Goal: Task Accomplishment & Management: Use online tool/utility

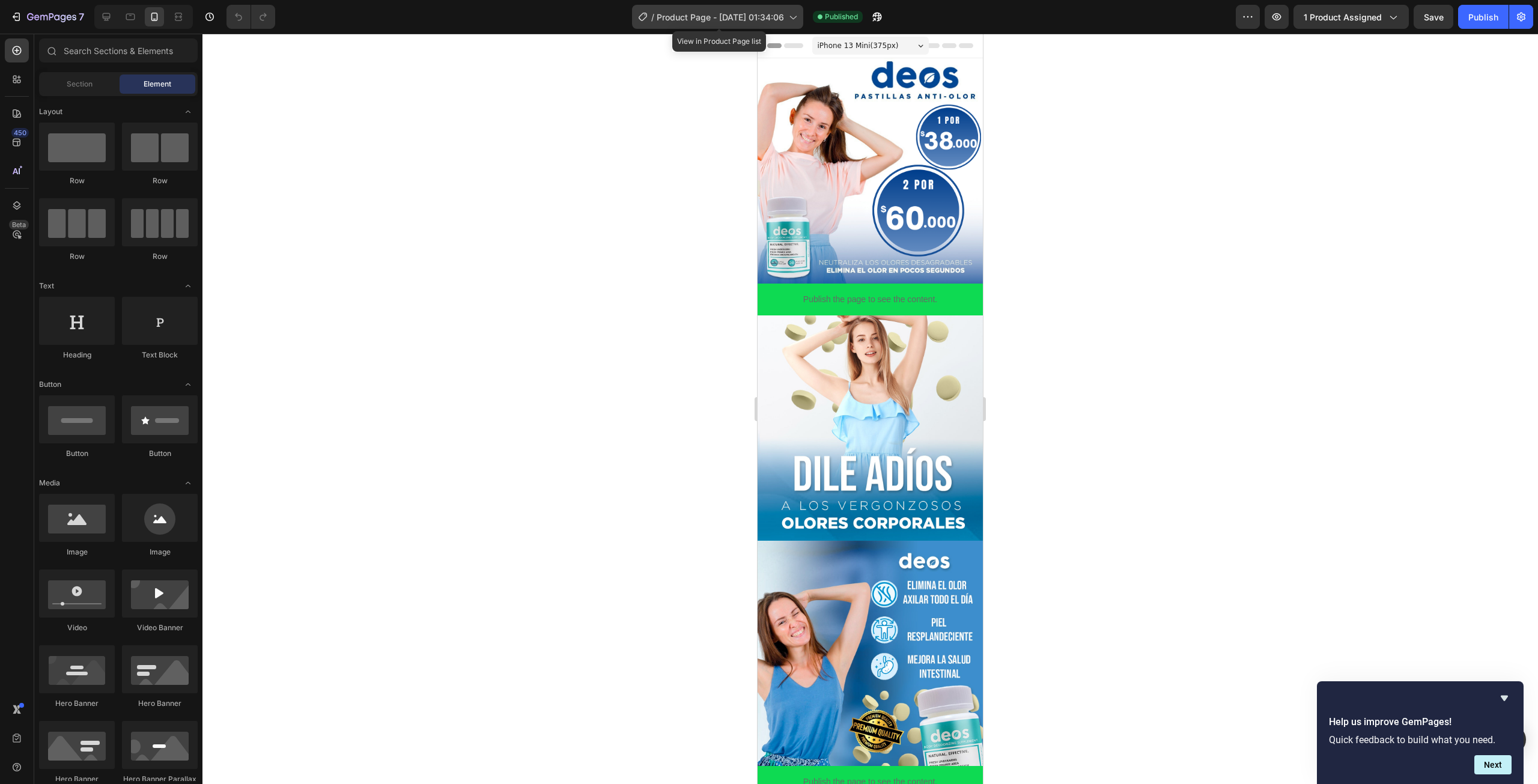
click at [720, 20] on span "Product Page - [DATE] 01:34:06" at bounding box center [720, 17] width 127 height 13
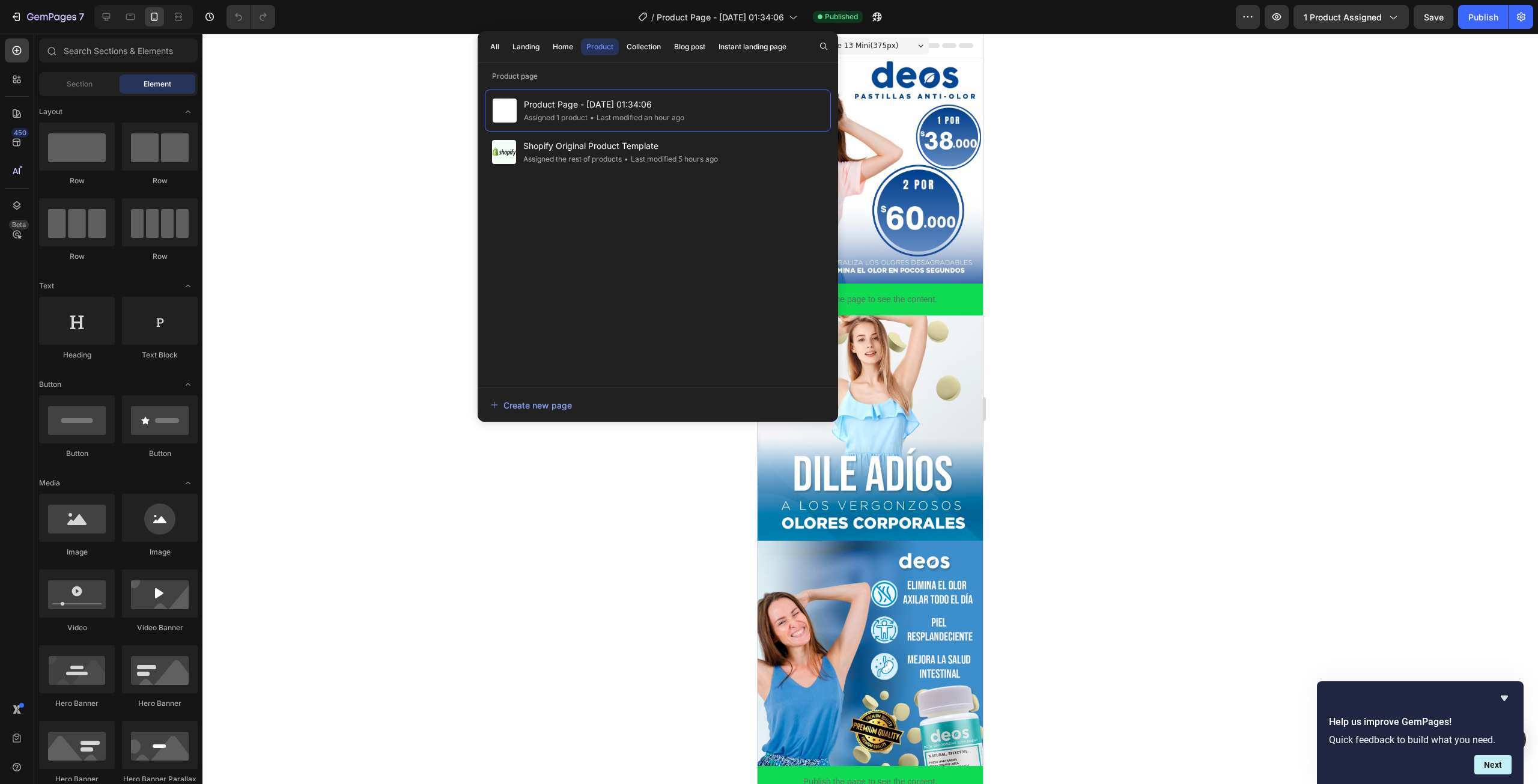
click at [1243, 160] on div at bounding box center [870, 409] width 1336 height 750
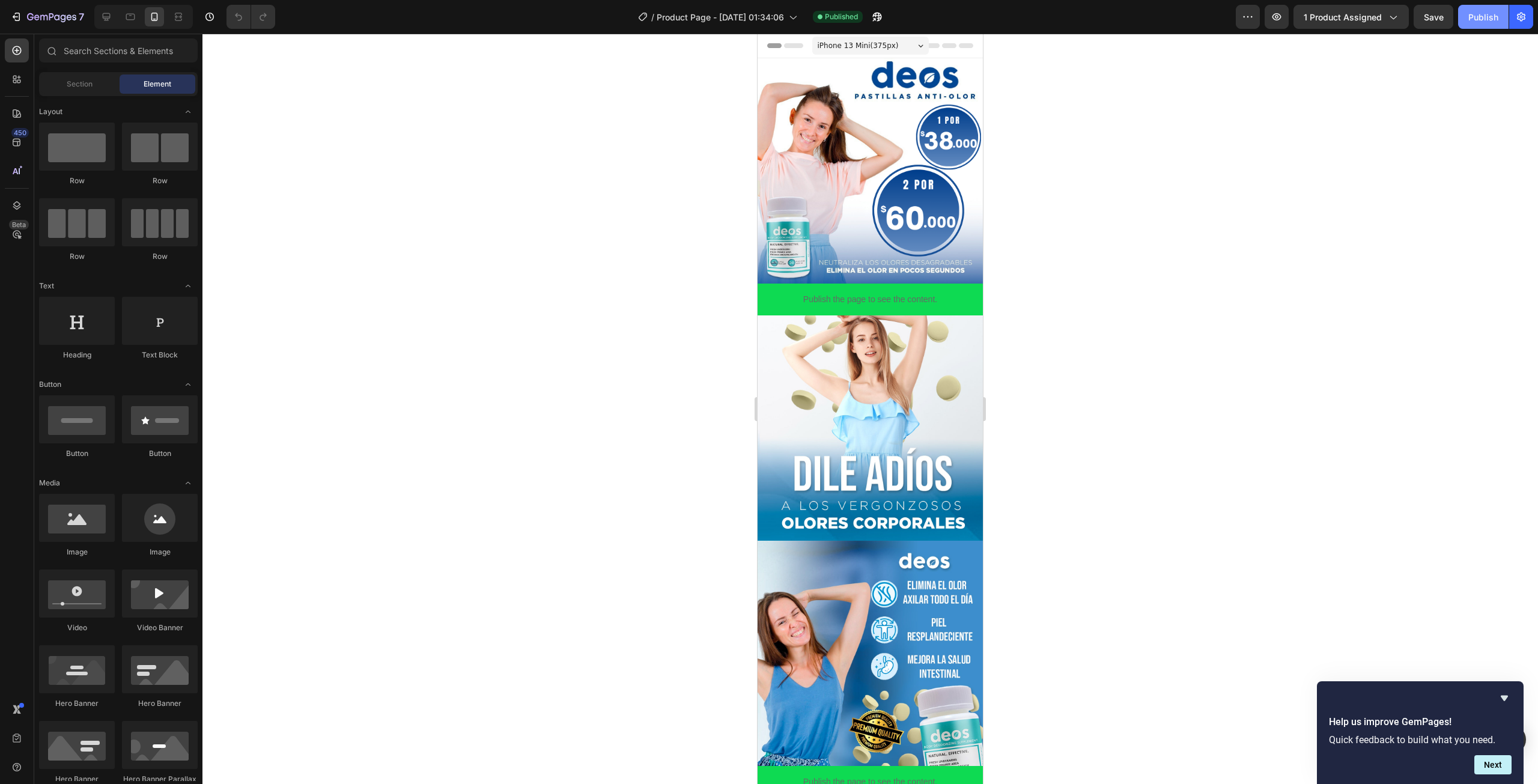
click at [1474, 18] on div "Publish" at bounding box center [1483, 17] width 30 height 13
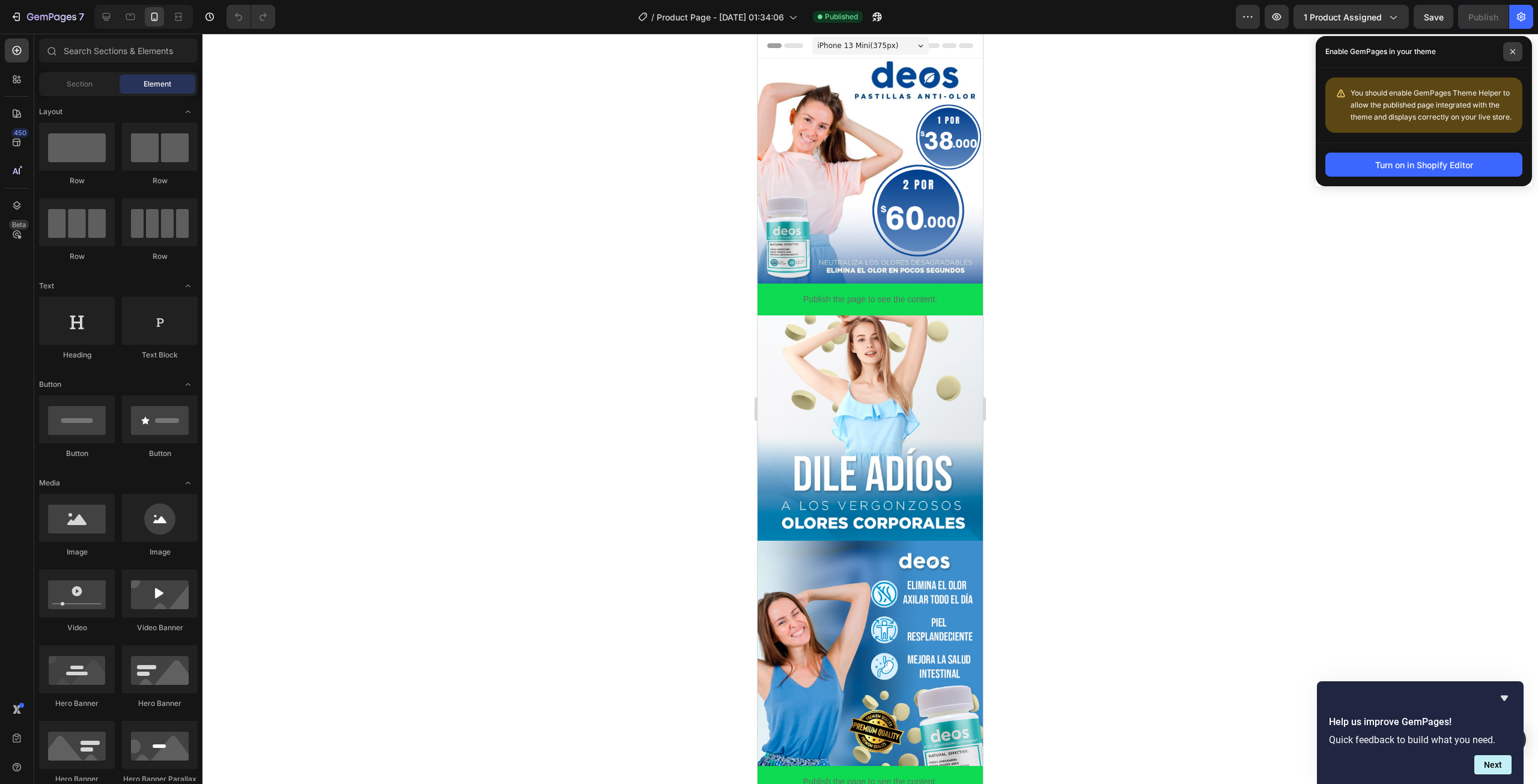
click at [1515, 53] on icon at bounding box center [1513, 52] width 6 height 6
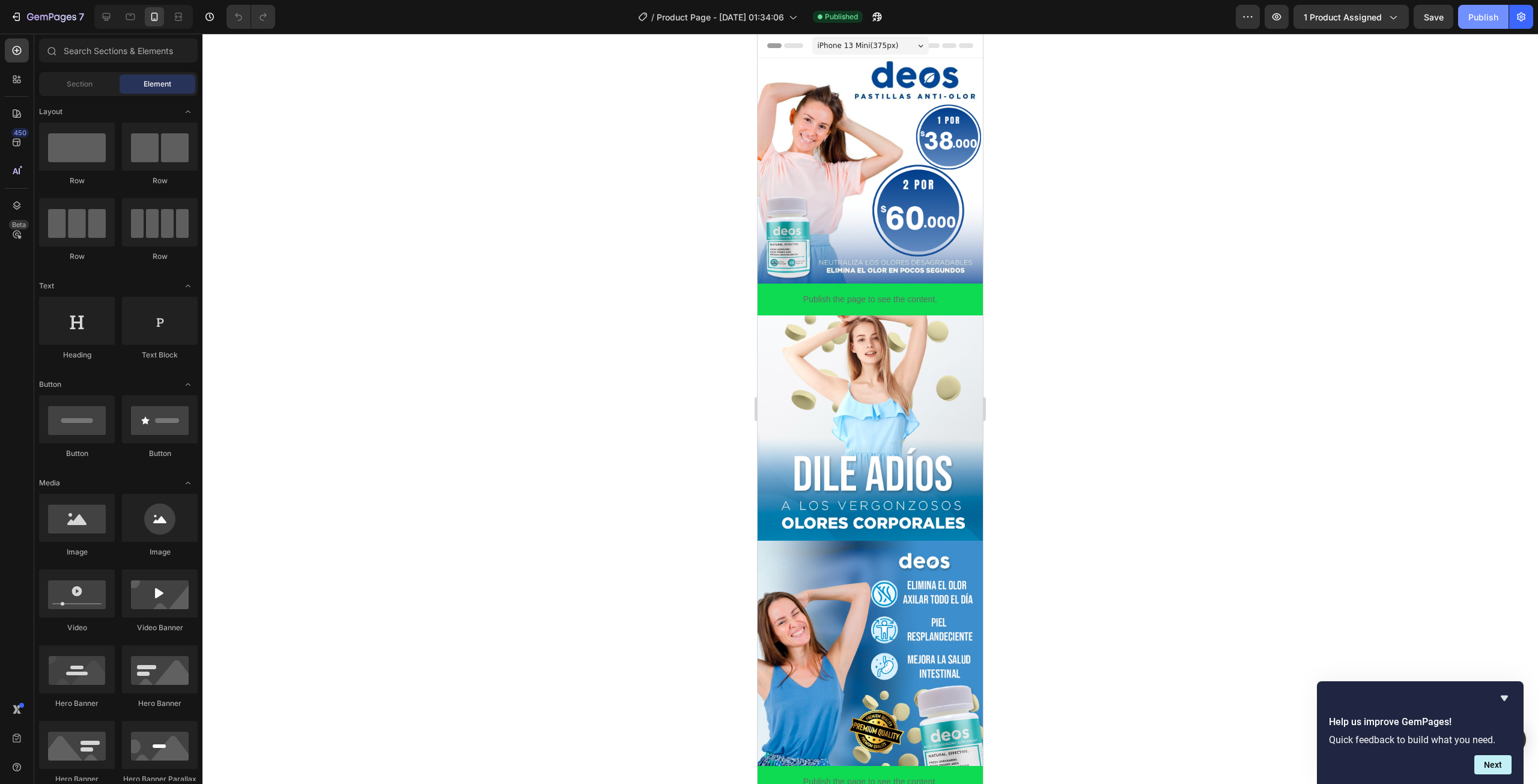
click at [1460, 13] on button "Publish" at bounding box center [1483, 17] width 50 height 24
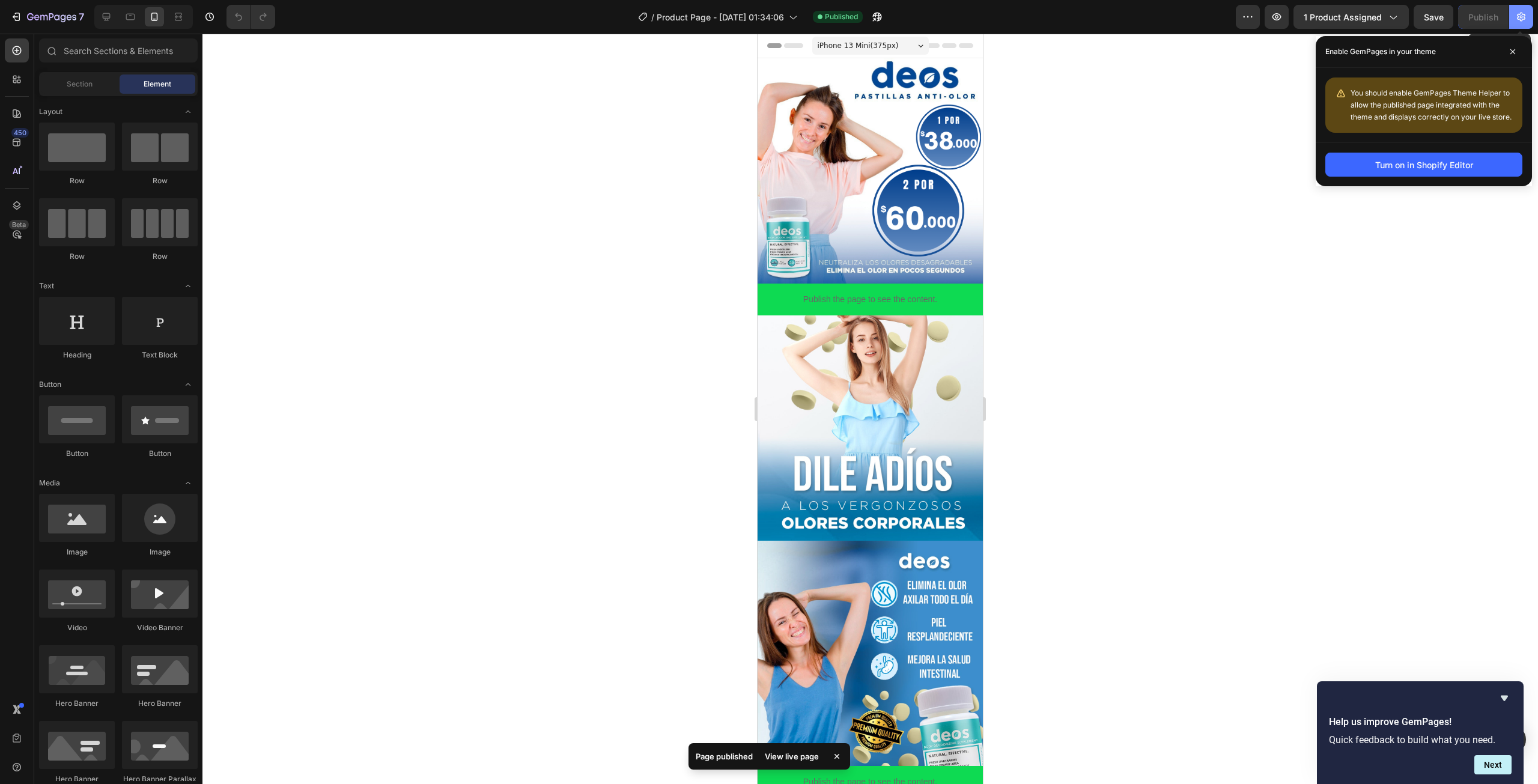
click at [1526, 14] on icon "button" at bounding box center [1521, 17] width 12 height 12
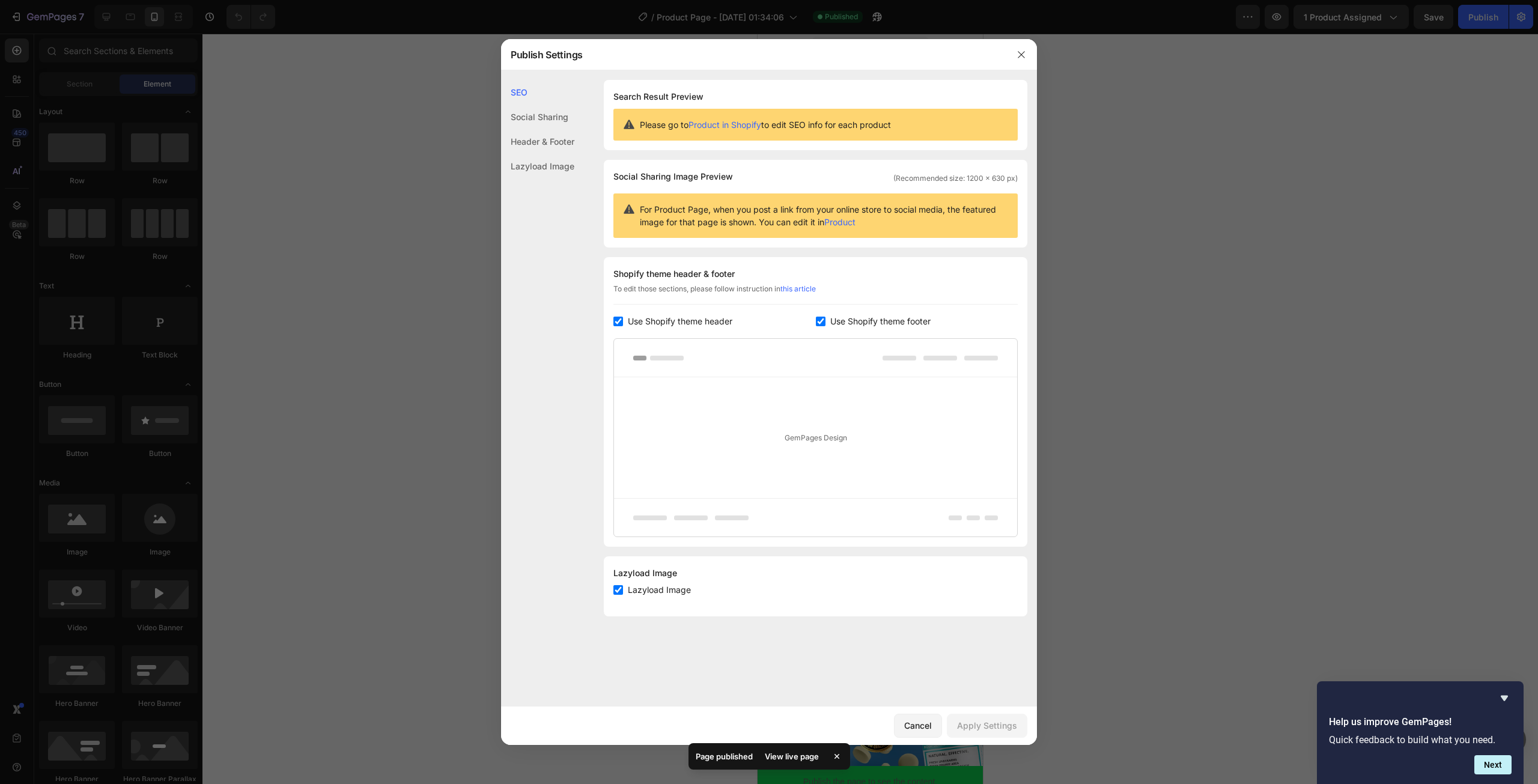
click at [632, 318] on span "Use Shopify theme header" at bounding box center [680, 321] width 105 height 14
checkbox input "false"
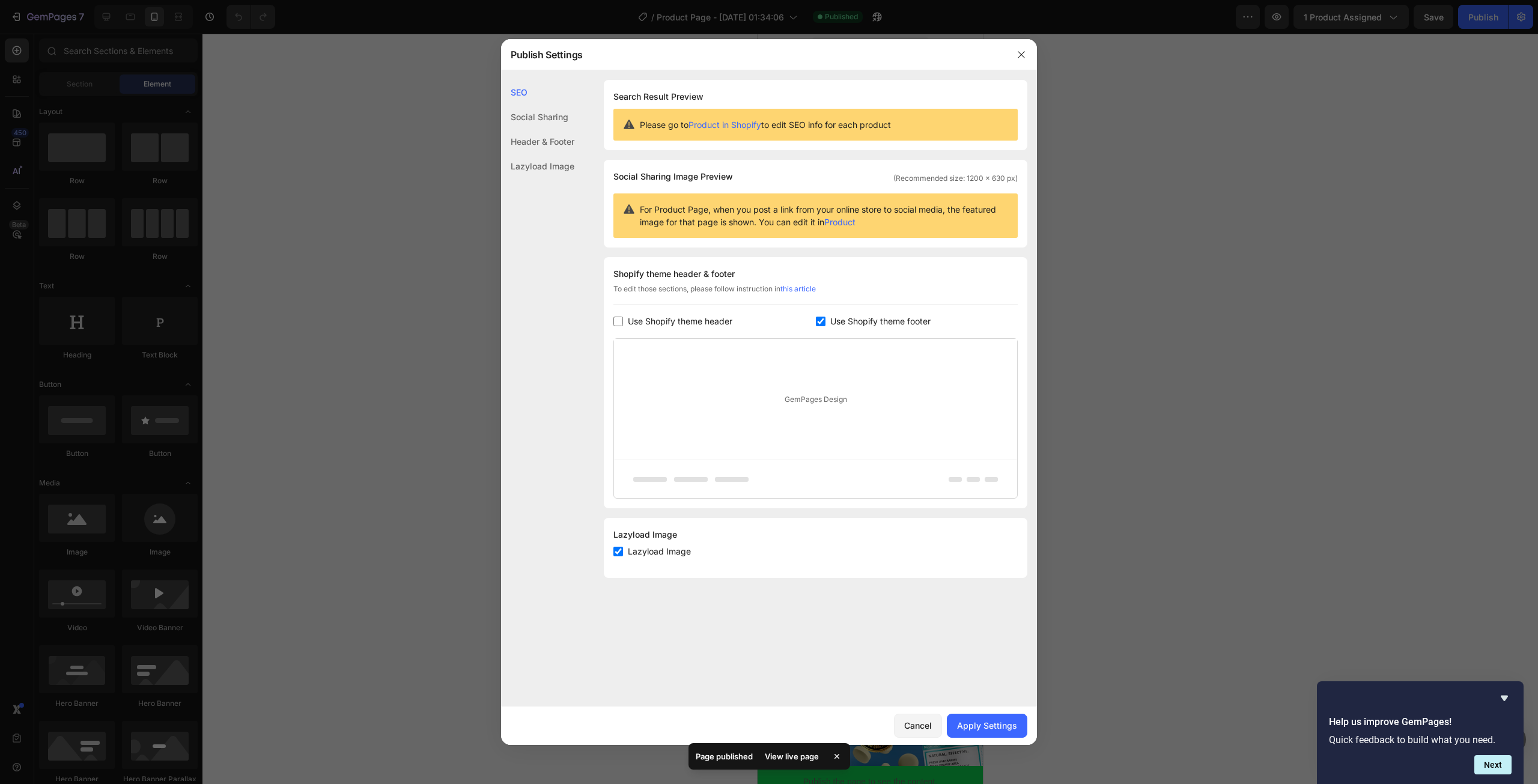
click at [844, 326] on span "Use Shopify theme footer" at bounding box center [880, 321] width 100 height 14
checkbox input "false"
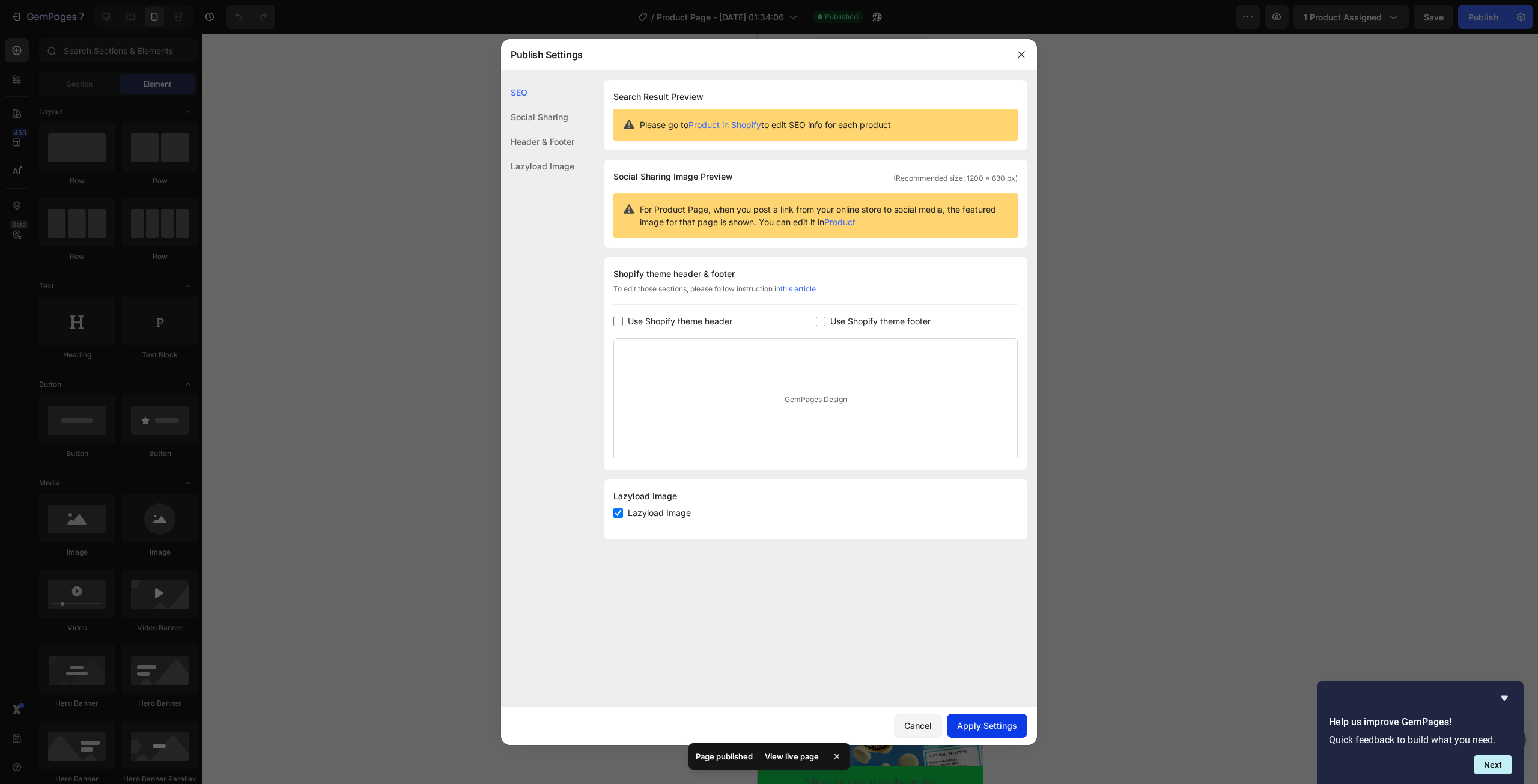
click at [1005, 717] on button "Apply Settings" at bounding box center [987, 726] width 81 height 24
click at [1027, 50] on button "button" at bounding box center [1021, 54] width 19 height 19
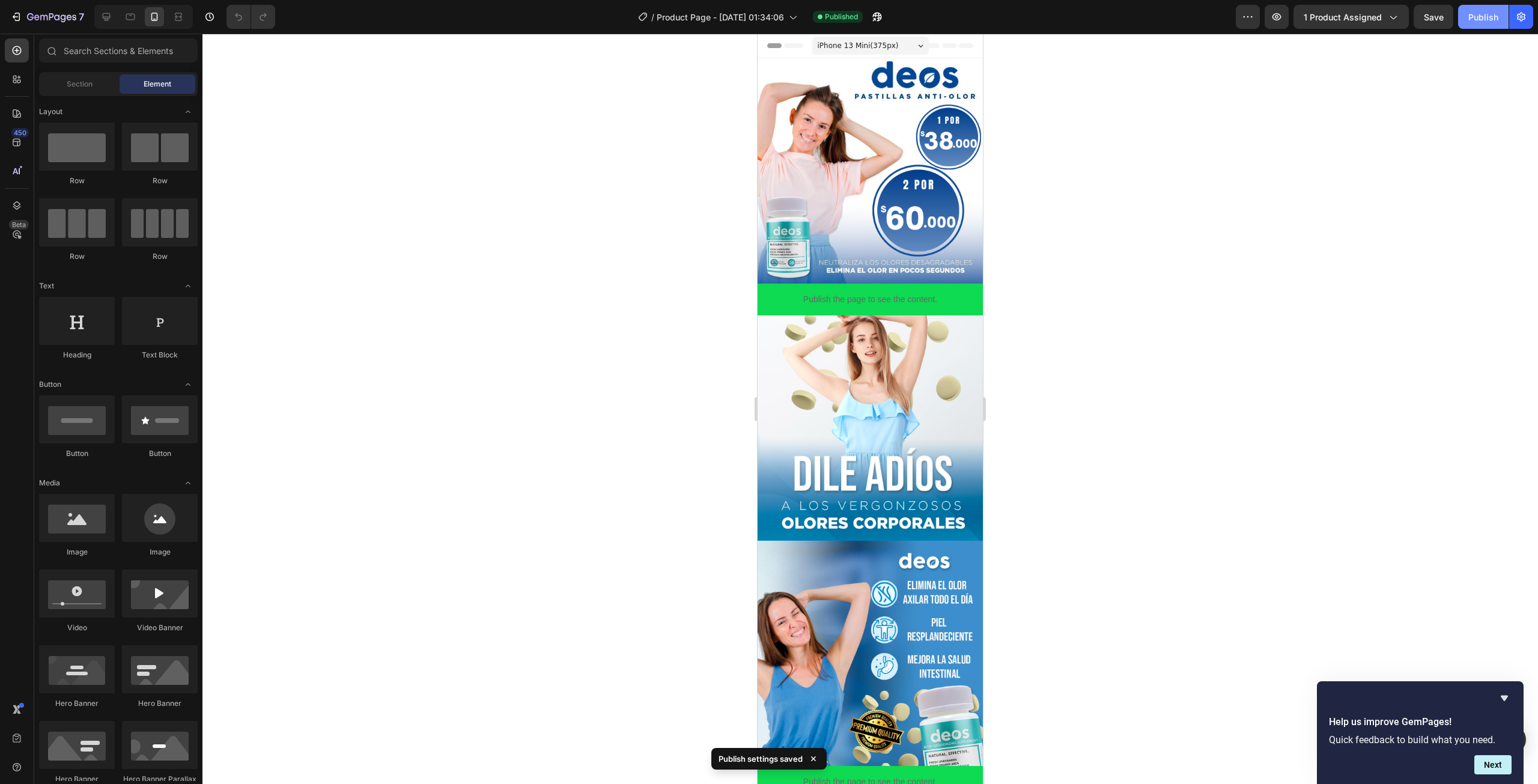
click at [1492, 18] on div "Publish" at bounding box center [1483, 17] width 30 height 13
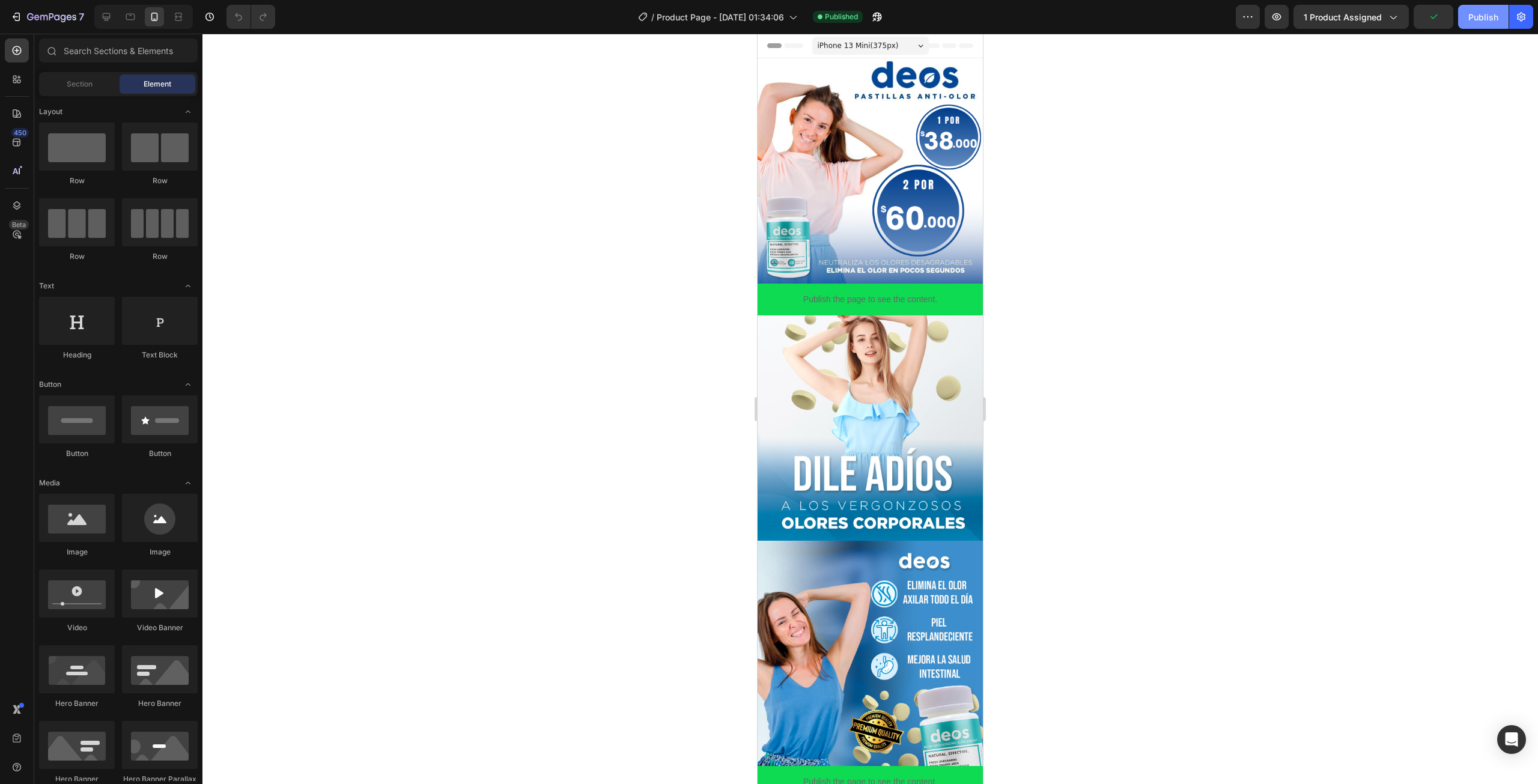
click at [1483, 16] on div "Publish" at bounding box center [1483, 17] width 30 height 13
click at [1506, 20] on button "Publish" at bounding box center [1483, 17] width 50 height 24
click at [1470, 13] on div "Publish" at bounding box center [1483, 17] width 30 height 13
click at [17, 17] on icon "button" at bounding box center [15, 17] width 5 height 4
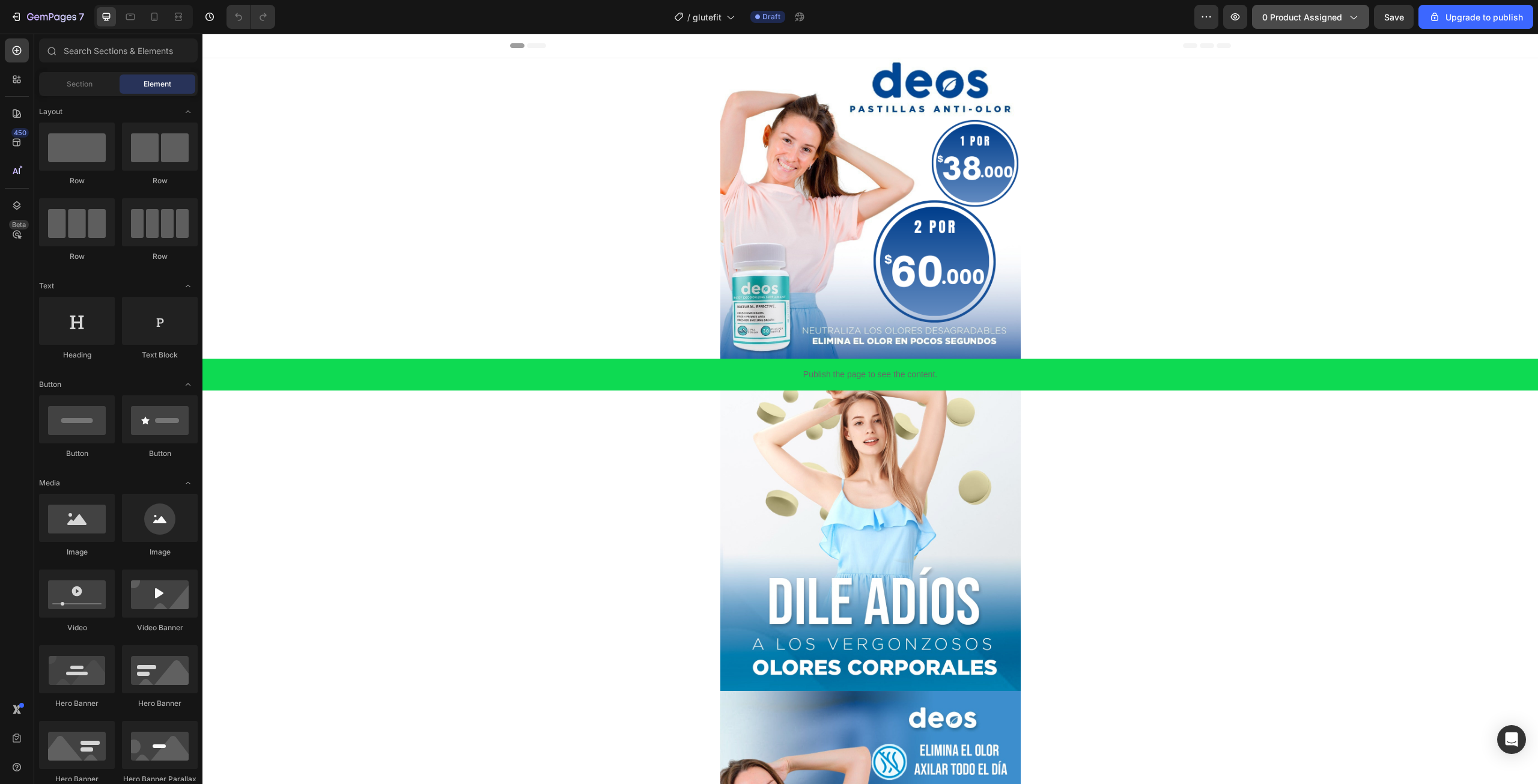
click at [1316, 23] on span "0 product assigned" at bounding box center [1302, 17] width 80 height 13
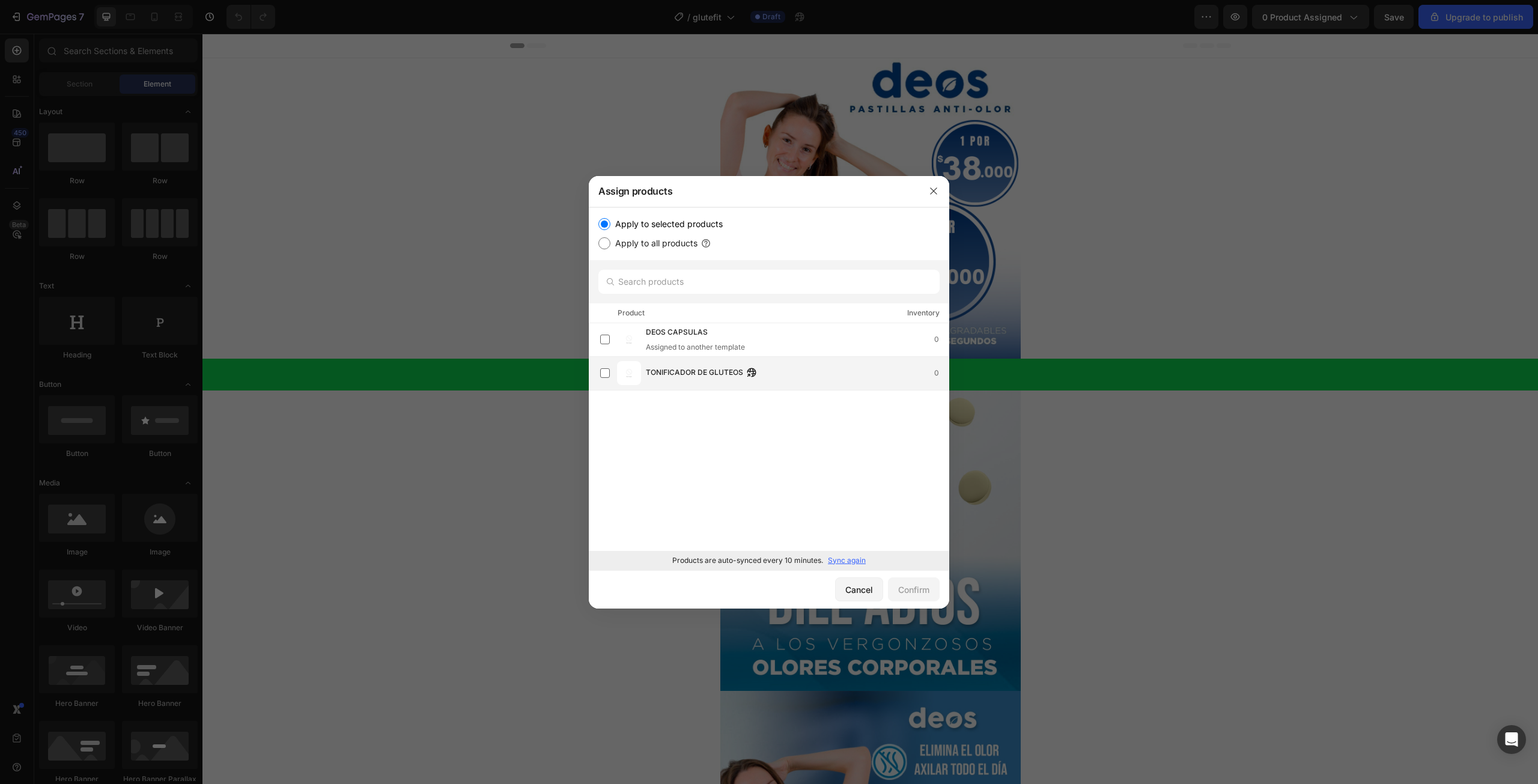
click at [671, 371] on span "TONIFICADOR DE GLUTEOS" at bounding box center [694, 373] width 97 height 13
click at [907, 581] on button "Confirm" at bounding box center [914, 589] width 52 height 24
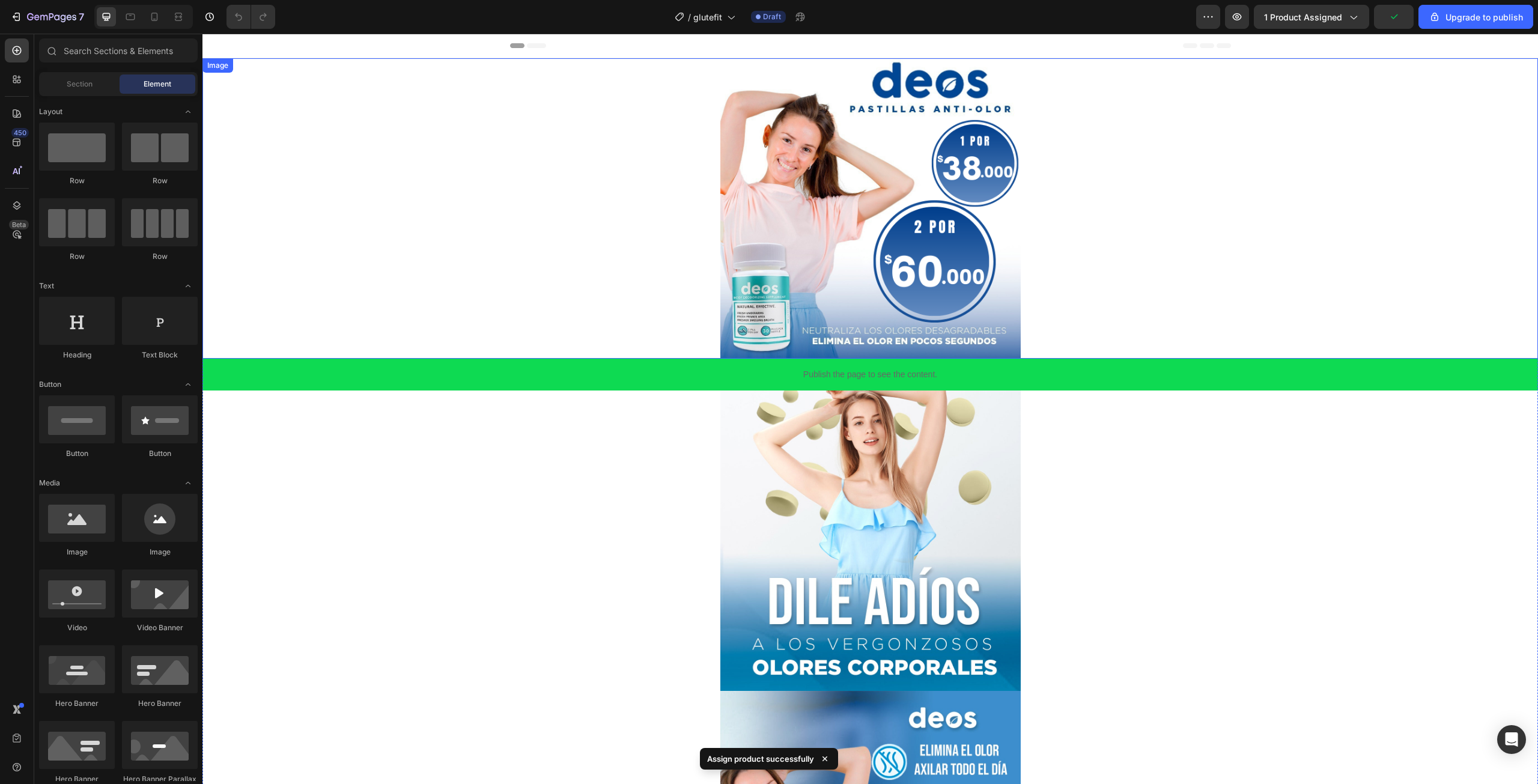
click at [826, 257] on img at bounding box center [870, 208] width 300 height 300
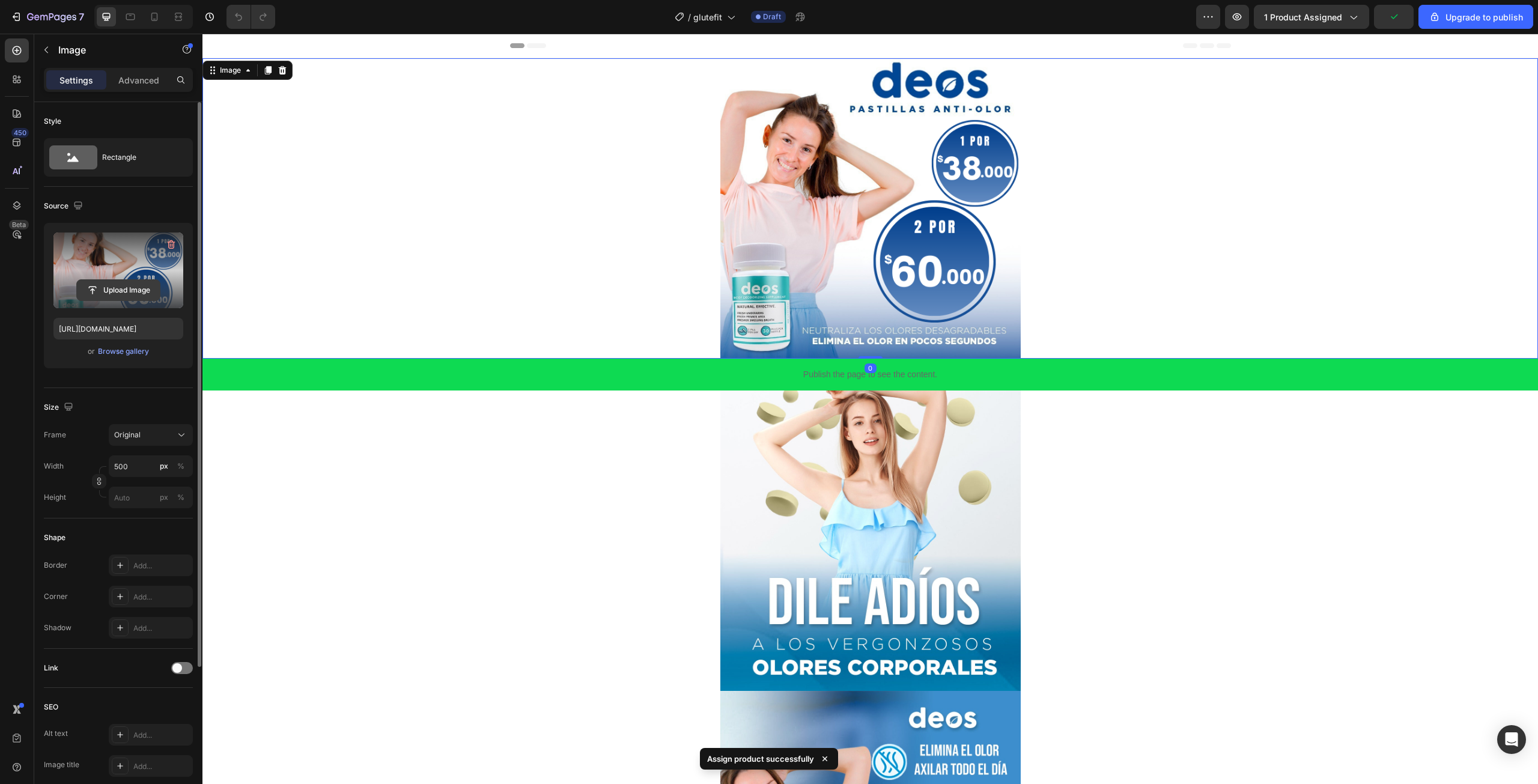
click at [127, 296] on input "file" at bounding box center [118, 290] width 83 height 20
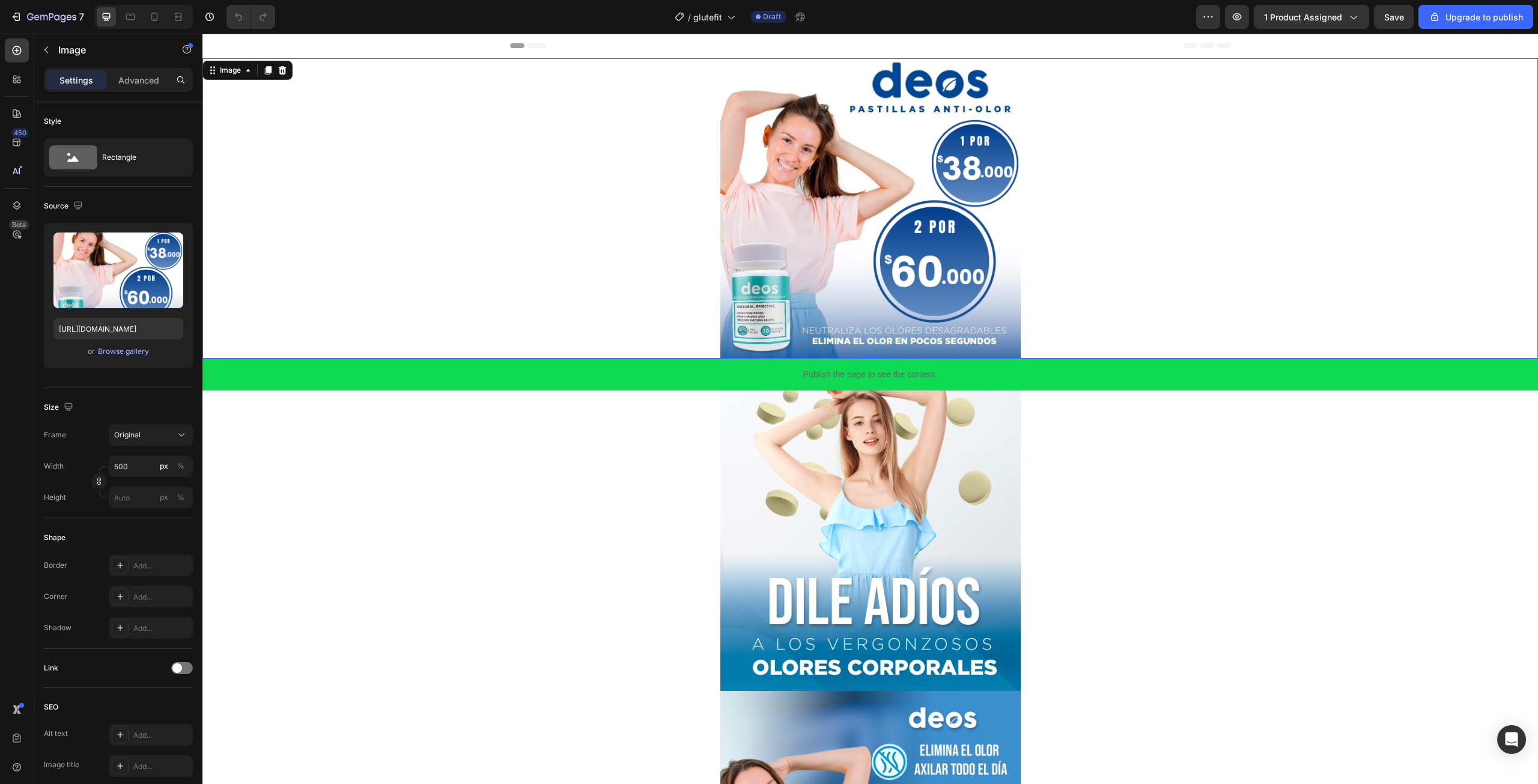
click at [755, 213] on img at bounding box center [870, 208] width 300 height 300
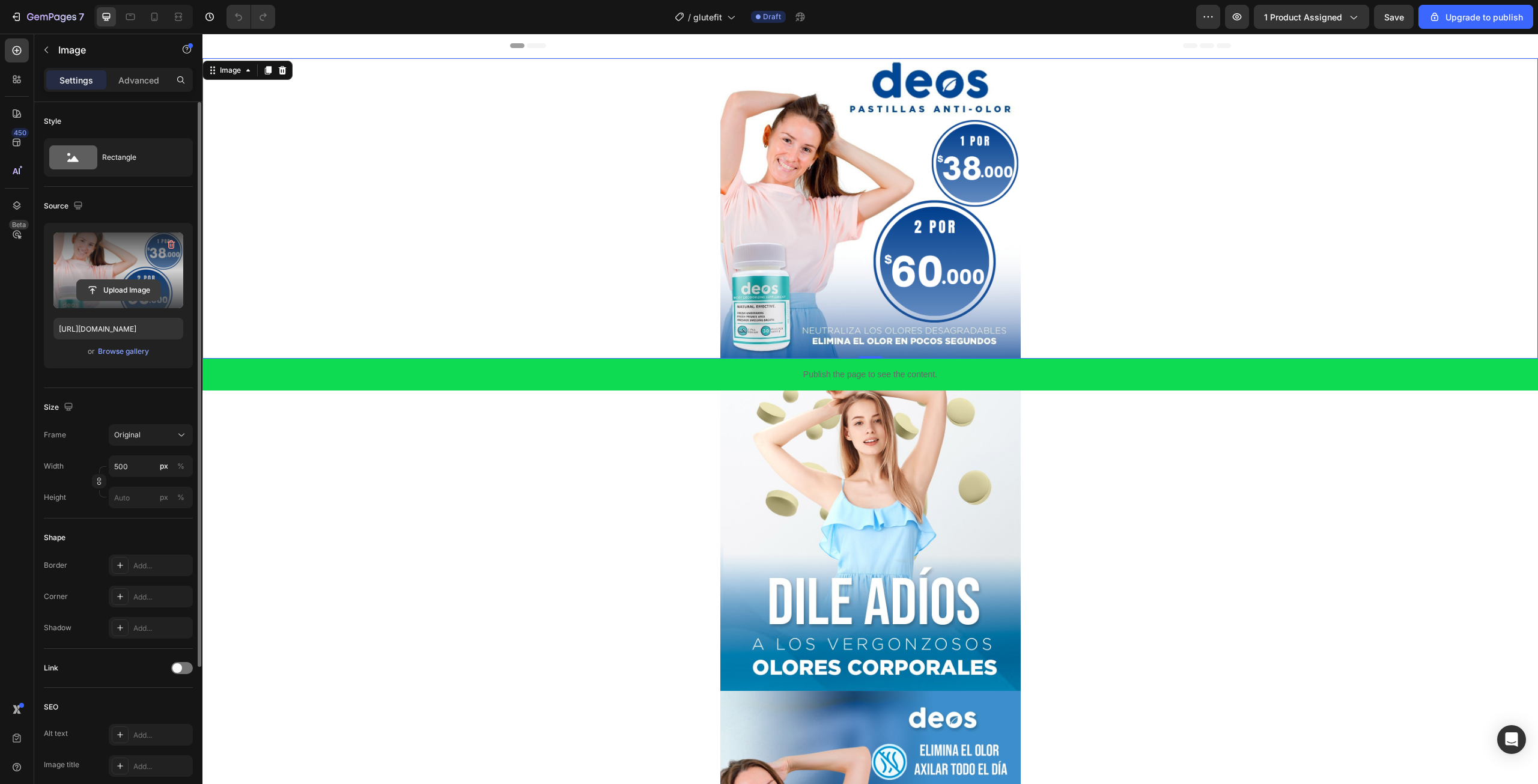
click at [114, 292] on input "file" at bounding box center [118, 290] width 83 height 20
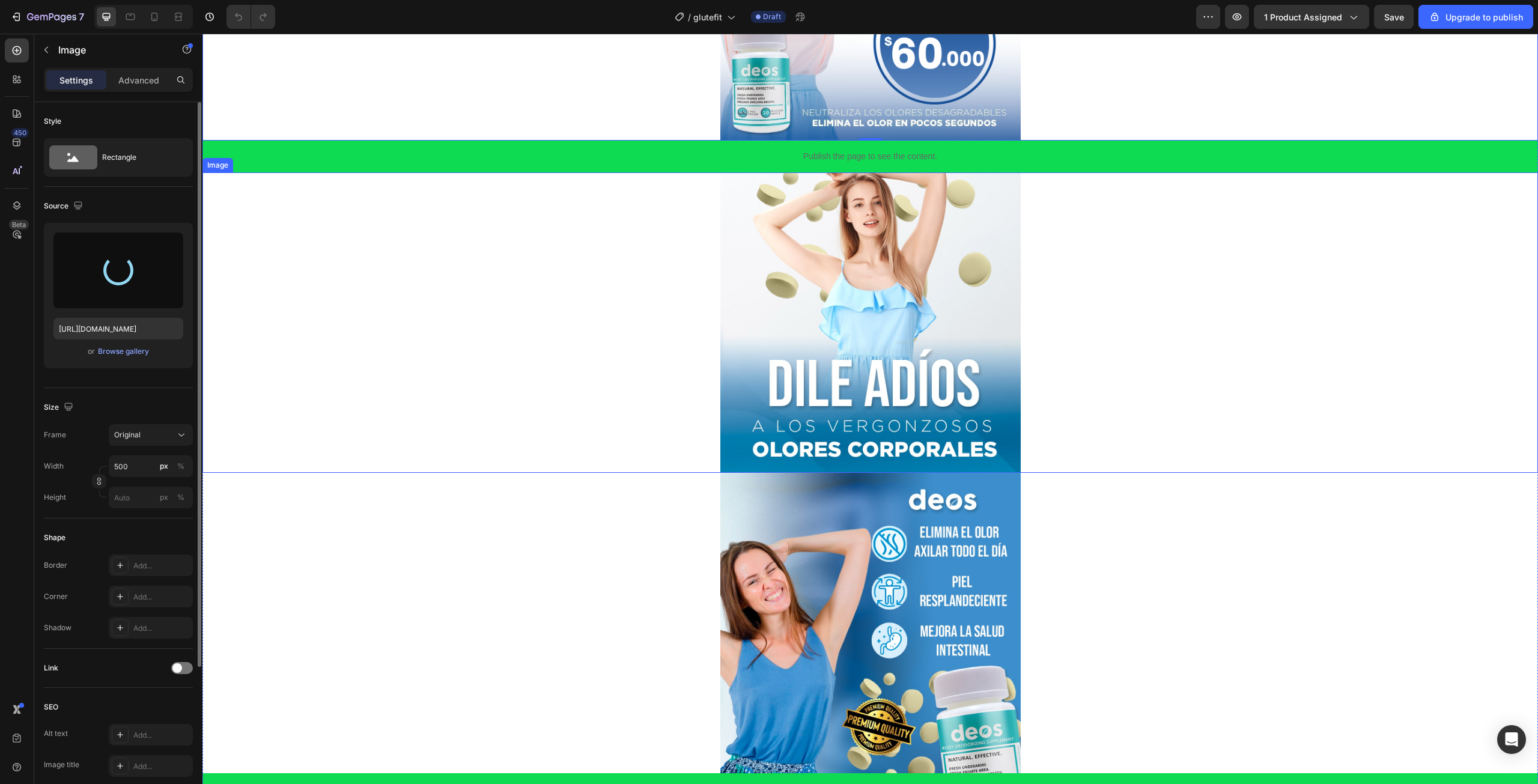
scroll to position [240, 0]
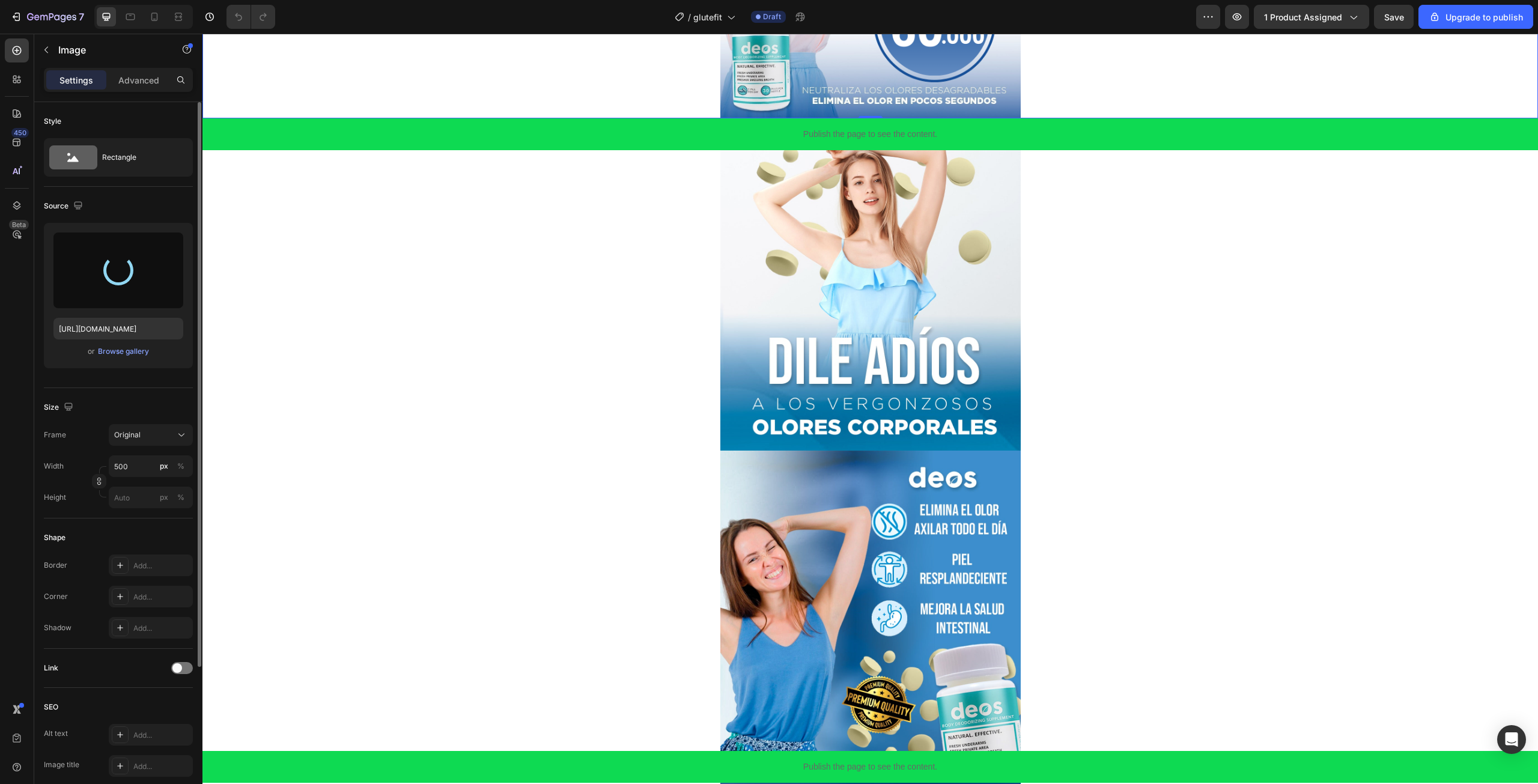
type input "https://cdn.shopify.com/s/files/1/0712/0620/7535/files/gempages_586364252562916…"
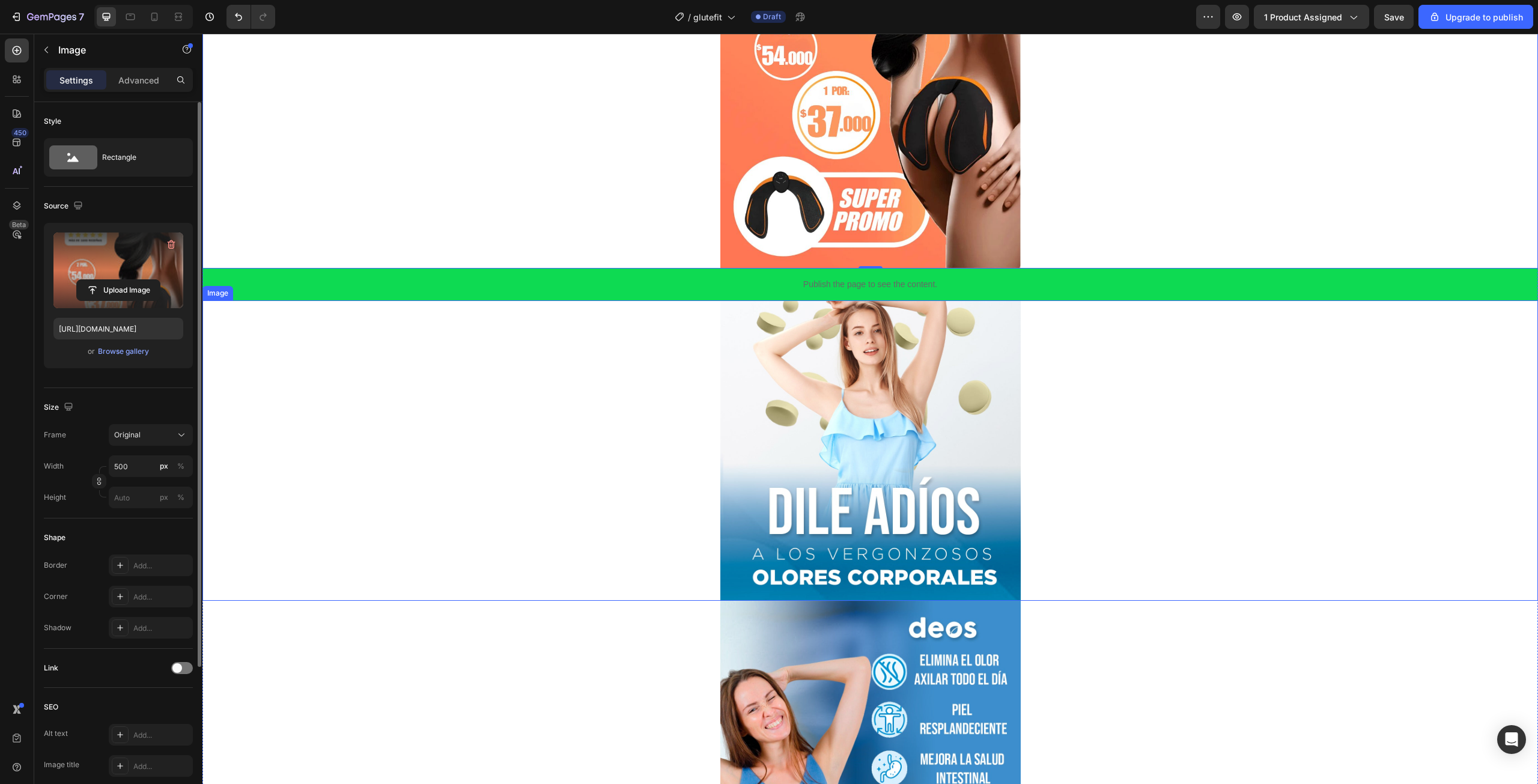
click at [781, 407] on img at bounding box center [870, 450] width 300 height 300
click at [123, 296] on input "file" at bounding box center [118, 290] width 83 height 20
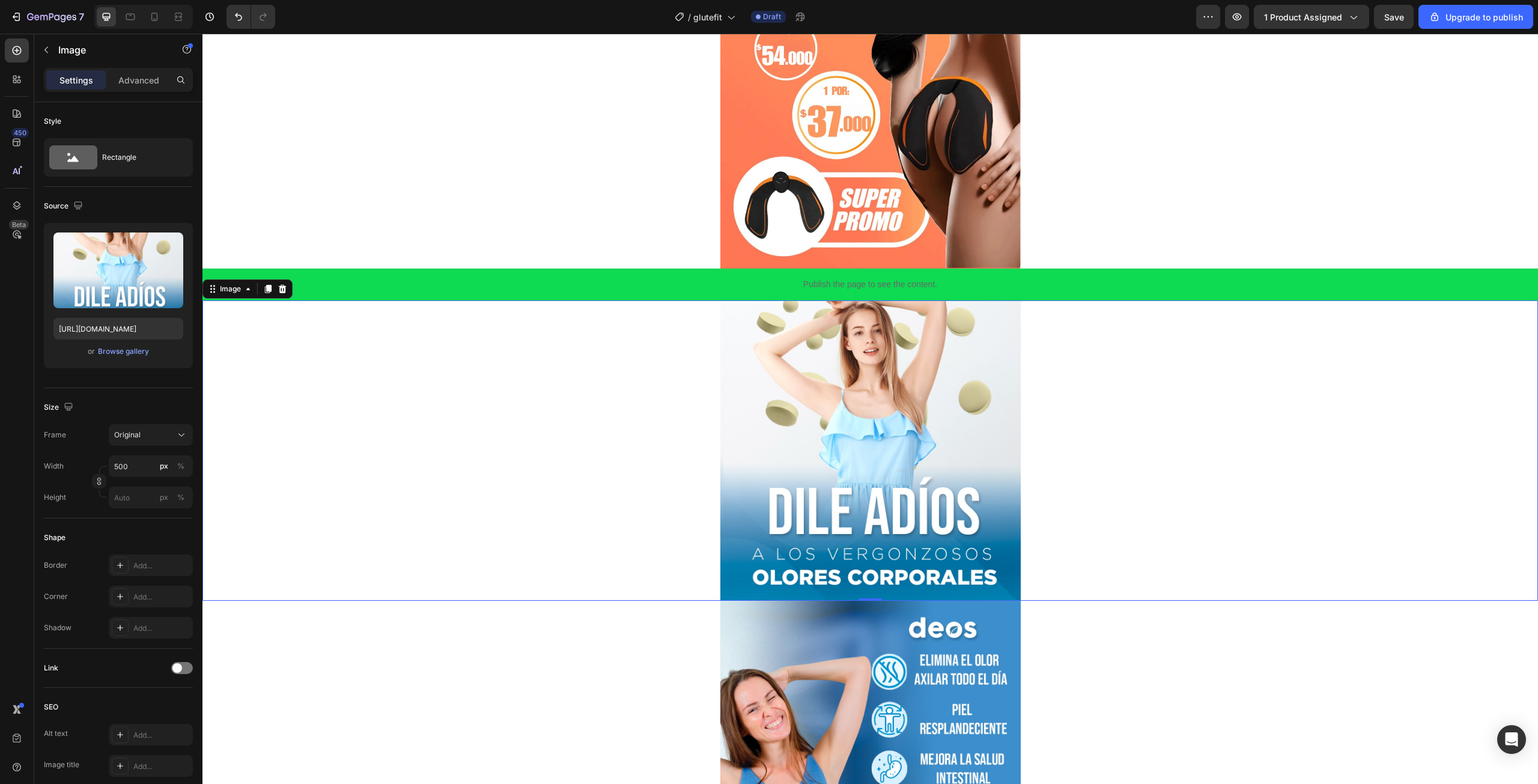
click at [875, 436] on img at bounding box center [870, 450] width 300 height 300
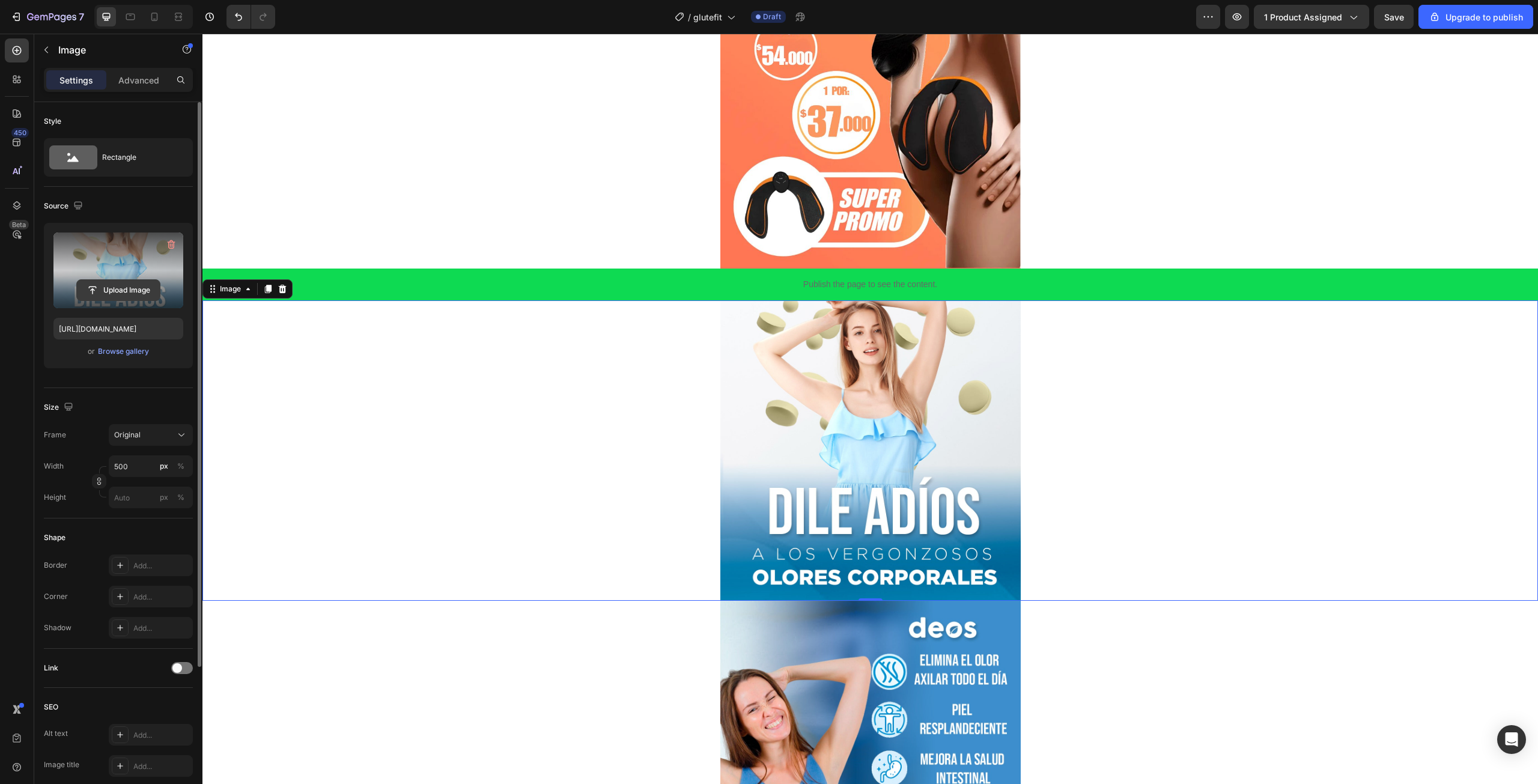
click at [131, 297] on input "file" at bounding box center [118, 290] width 83 height 20
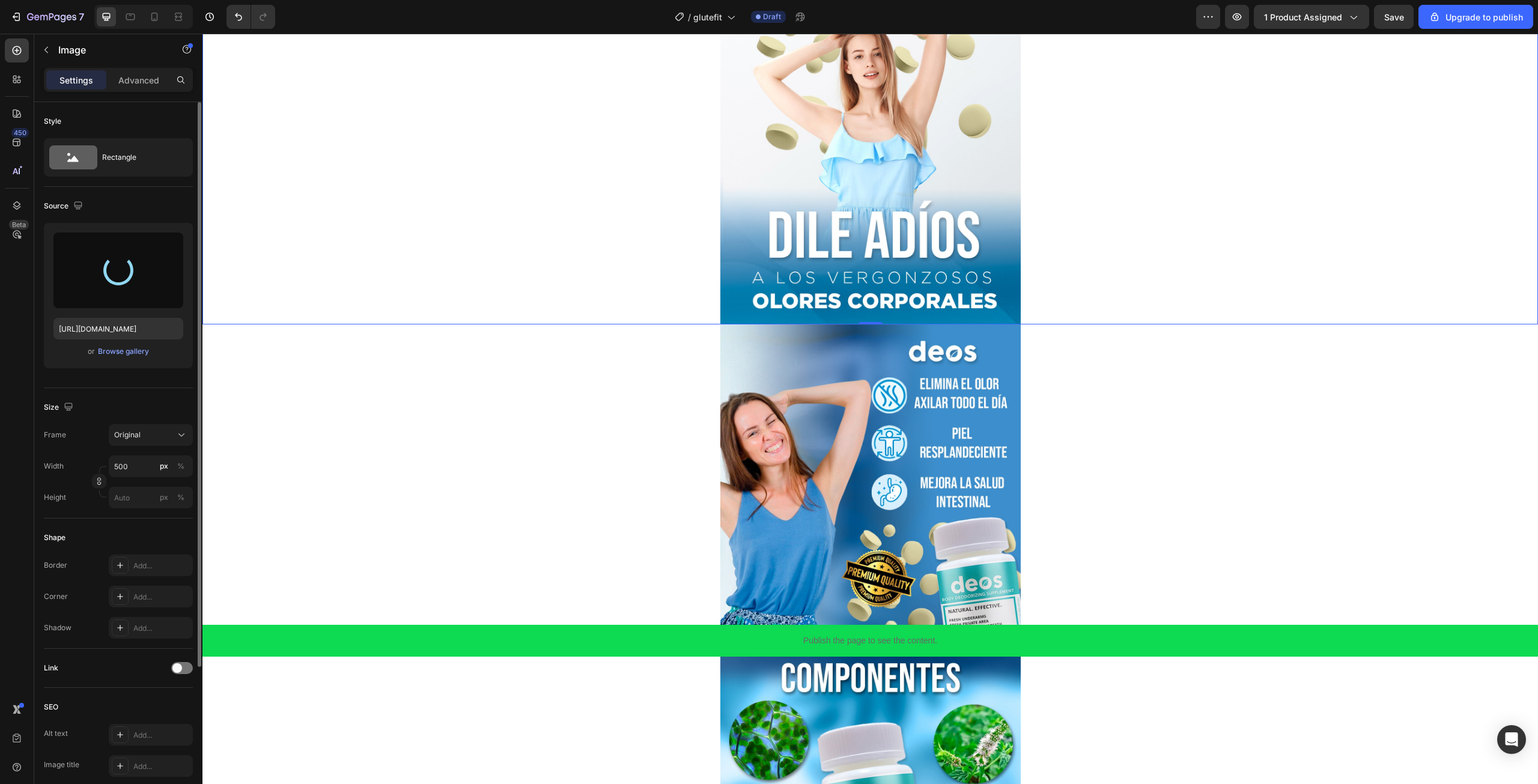
scroll to position [541, 0]
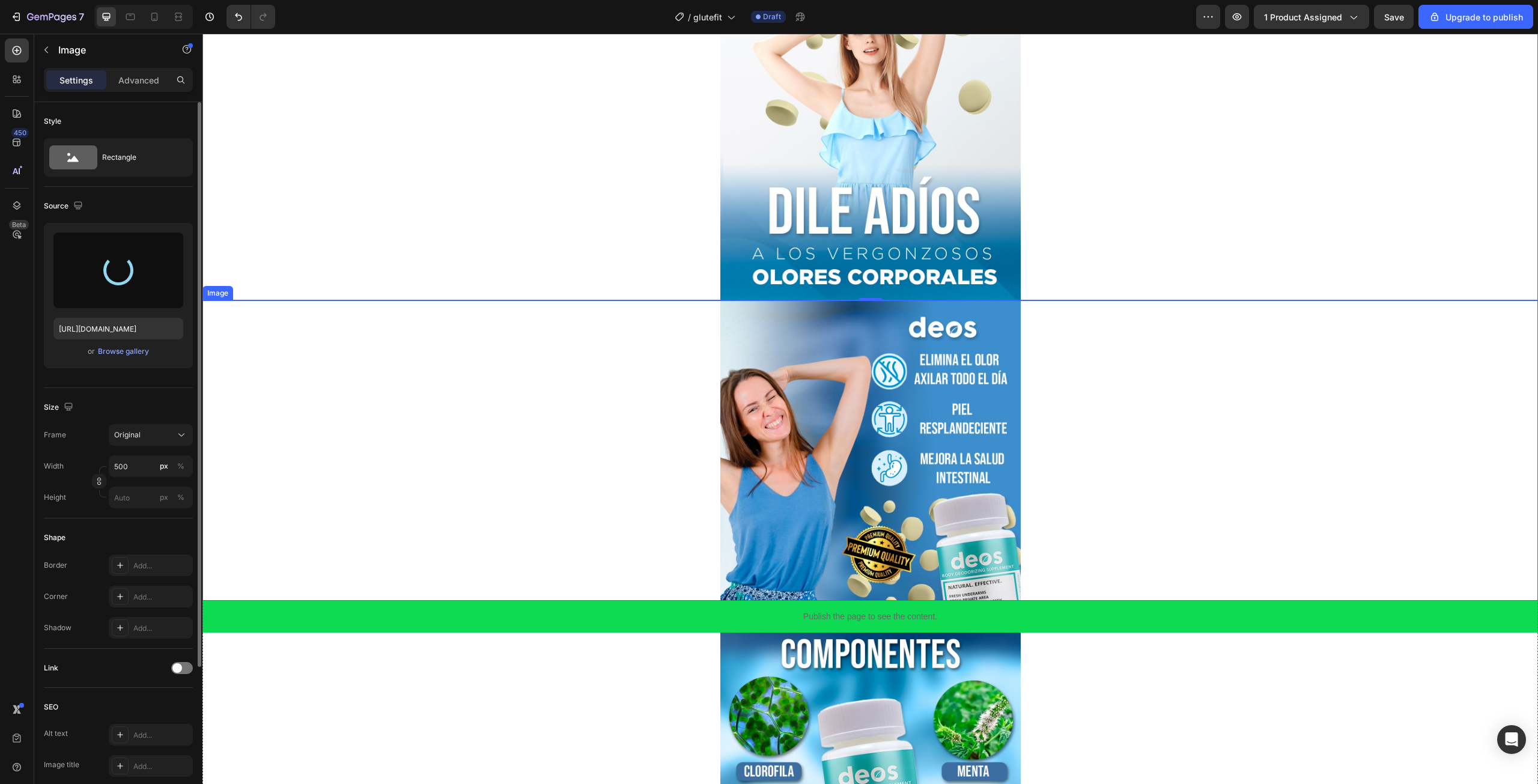
type input "https://cdn.shopify.com/s/files/1/0712/0620/7535/files/gempages_586364252562916…"
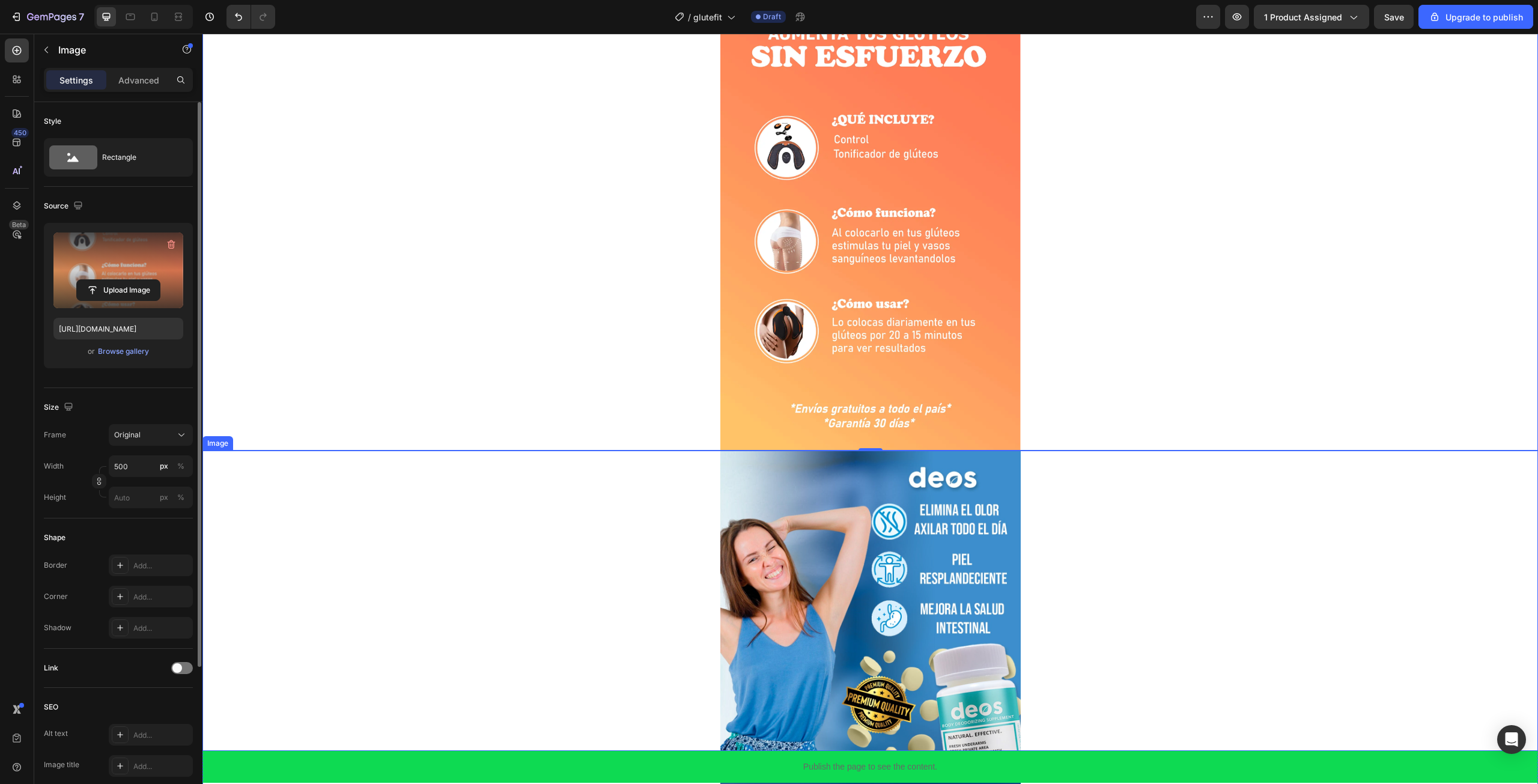
click at [756, 564] on img at bounding box center [870, 601] width 300 height 300
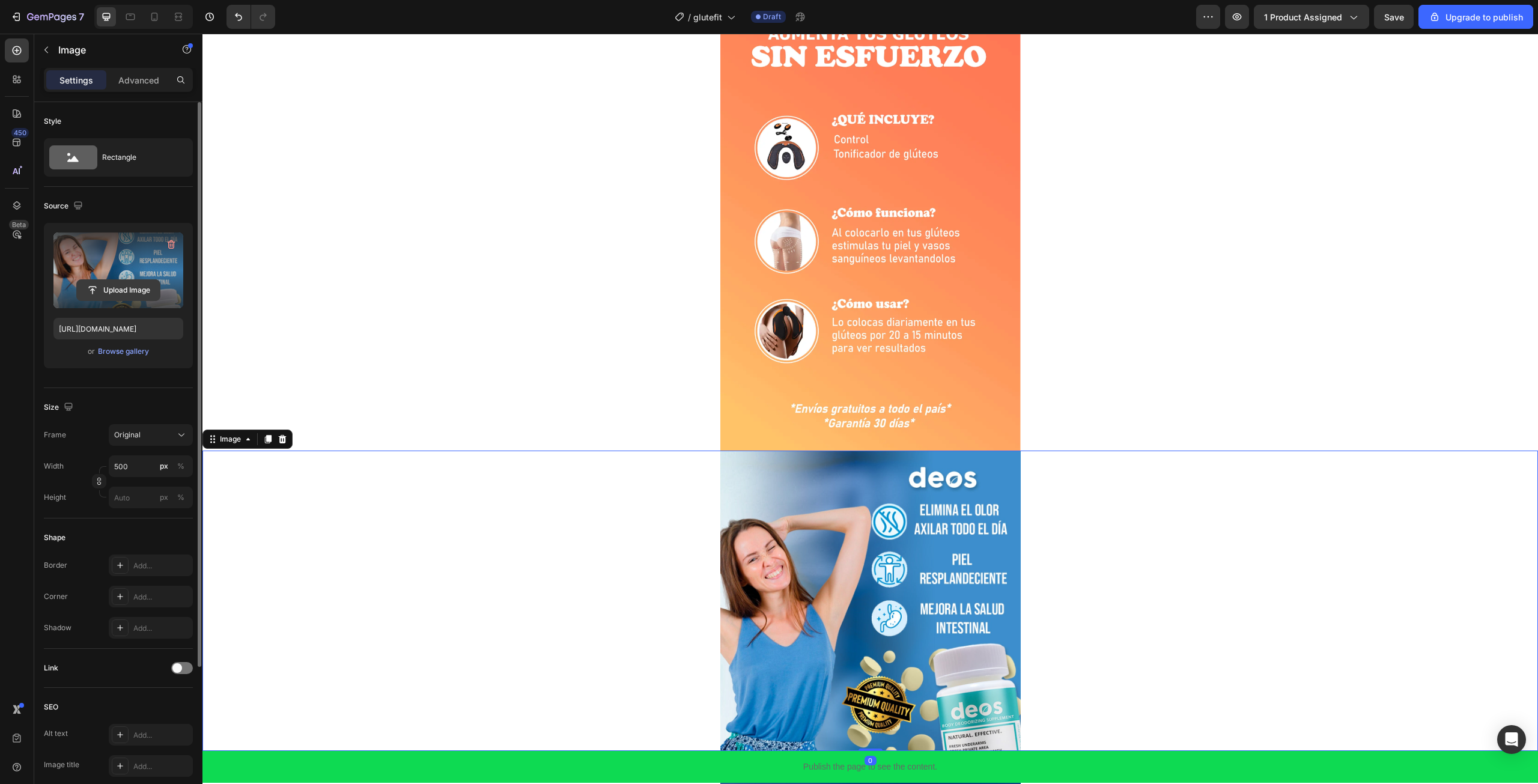
click at [138, 291] on input "file" at bounding box center [118, 290] width 83 height 20
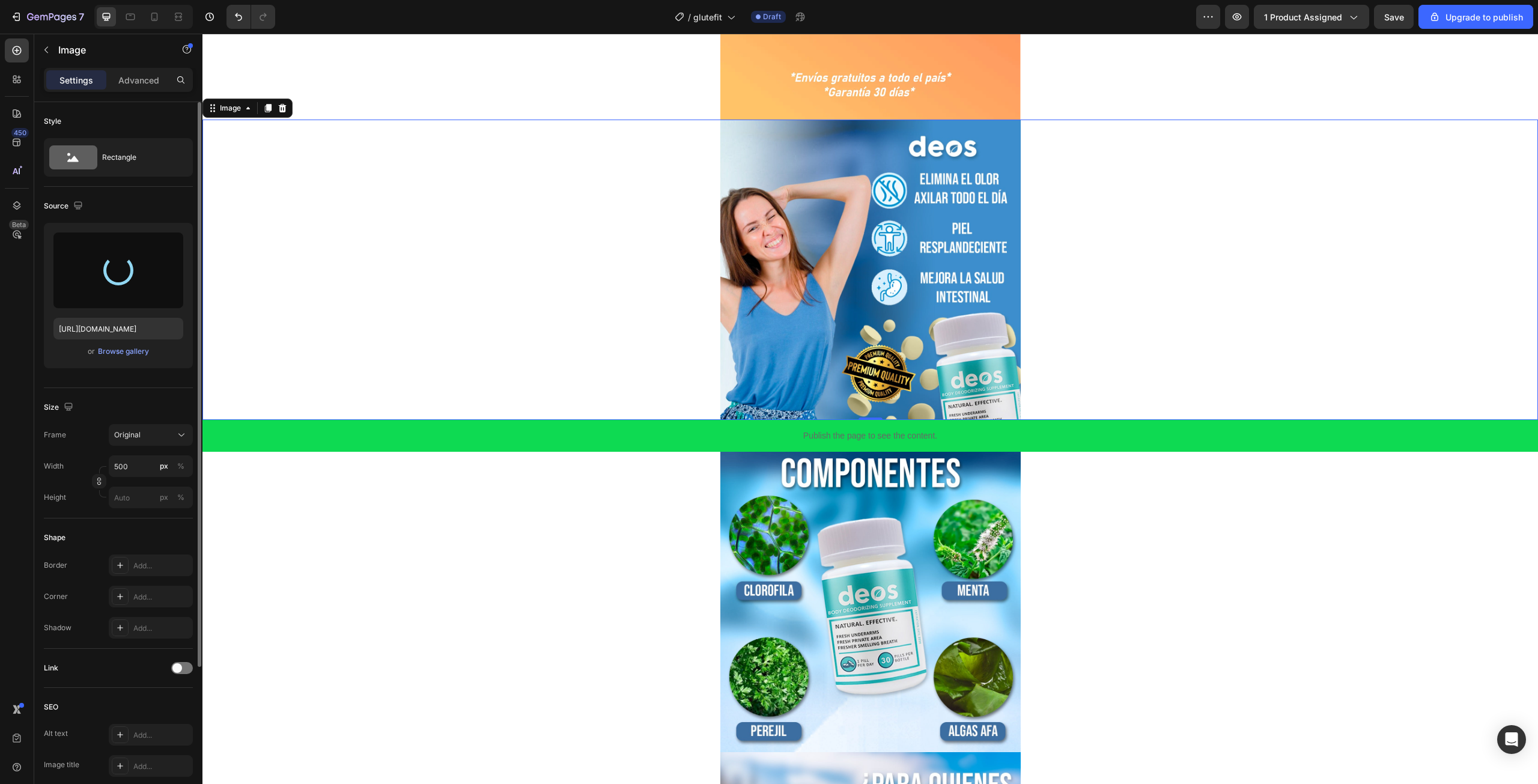
scroll to position [1021, 0]
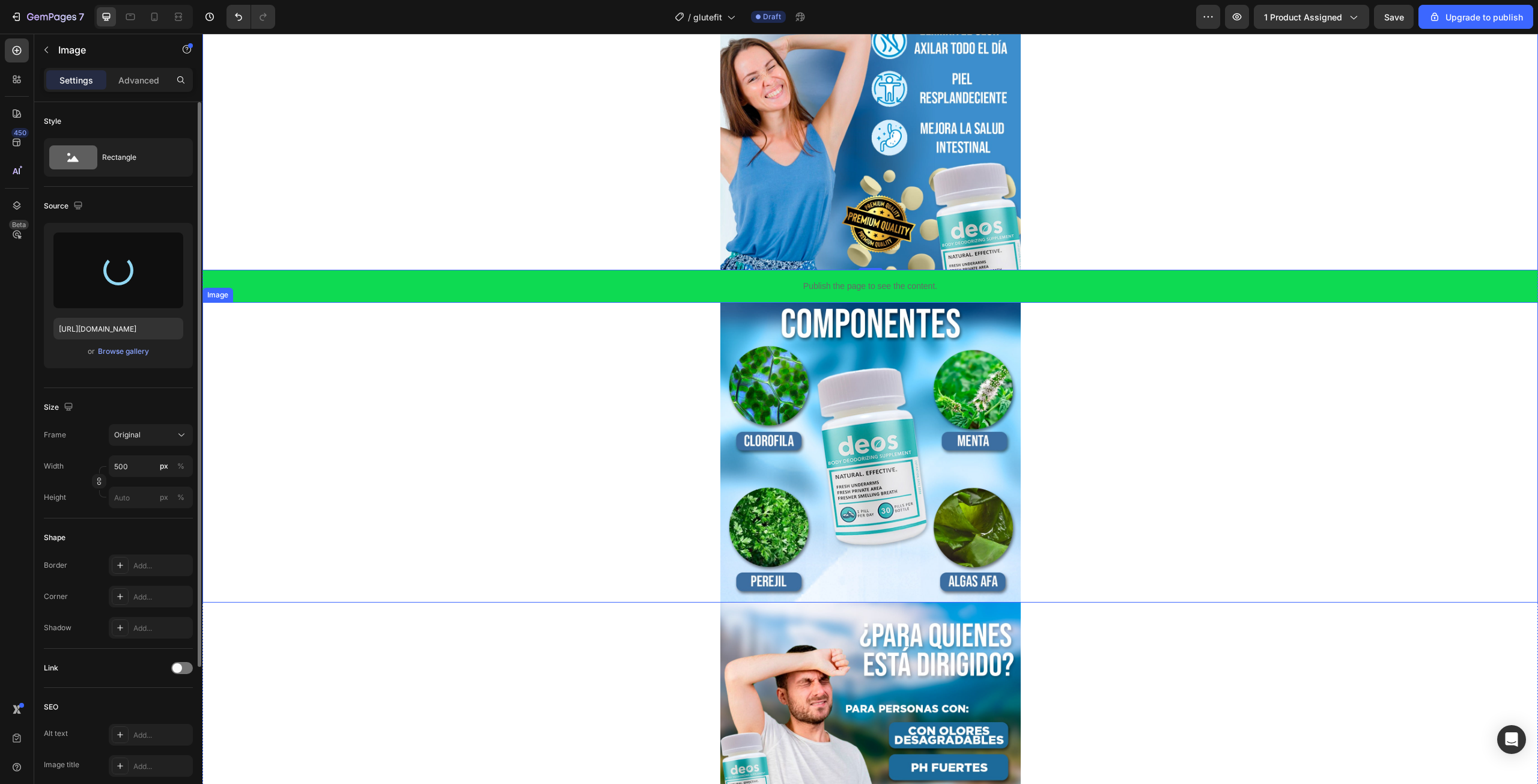
type input "https://cdn.shopify.com/s/files/1/0712/0620/7535/files/gempages_586364252562916…"
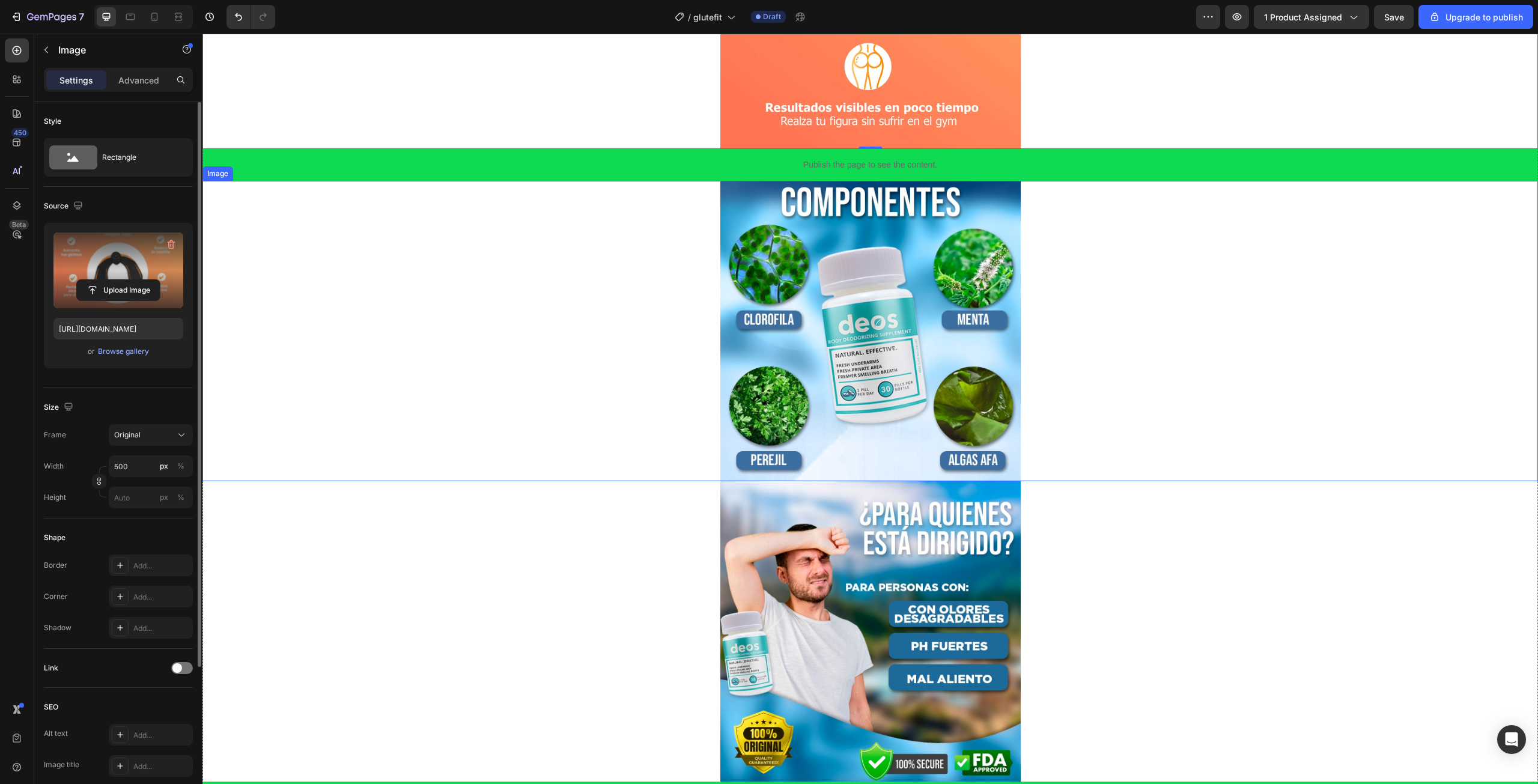
scroll to position [1322, 0]
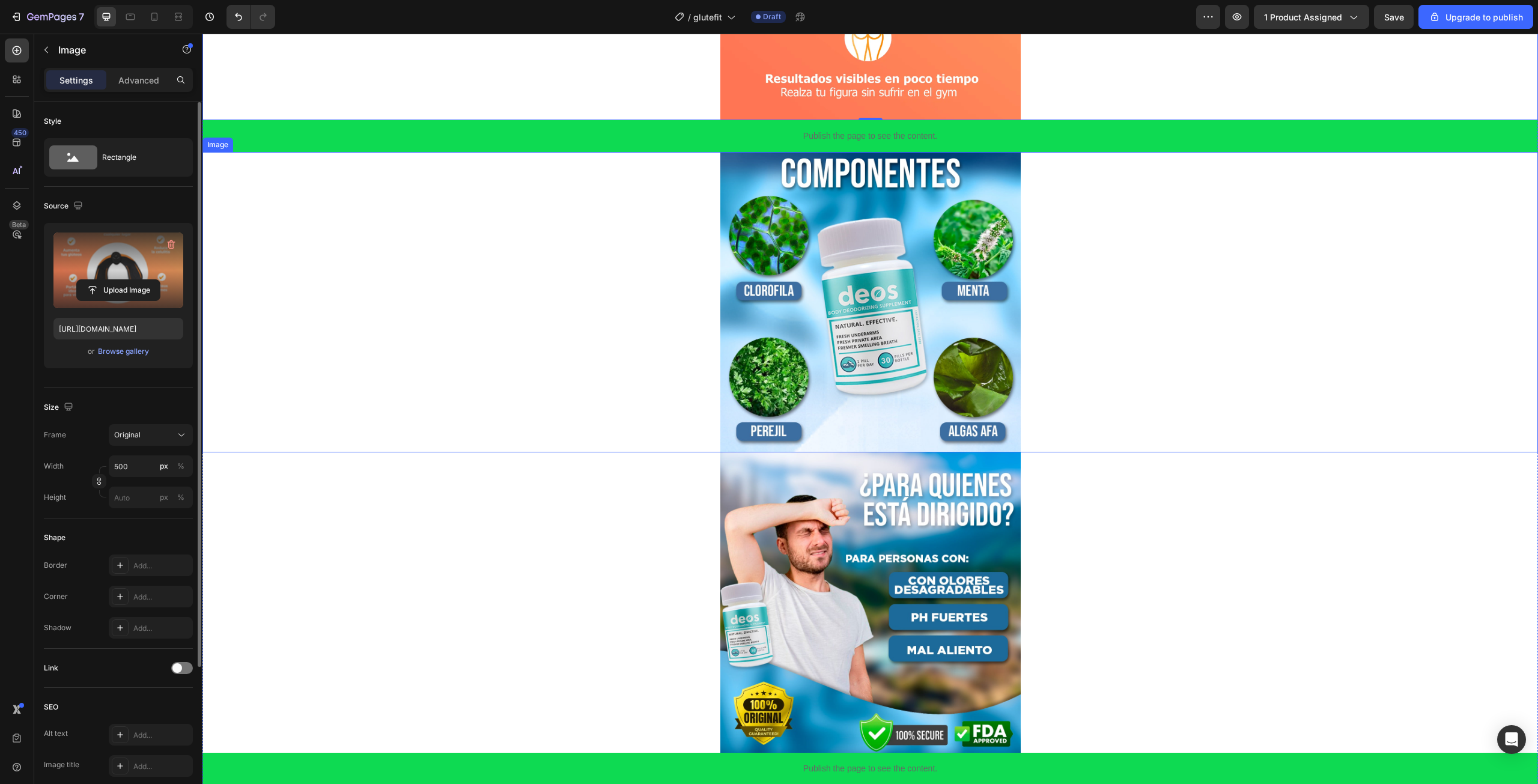
click at [823, 292] on img at bounding box center [870, 302] width 300 height 300
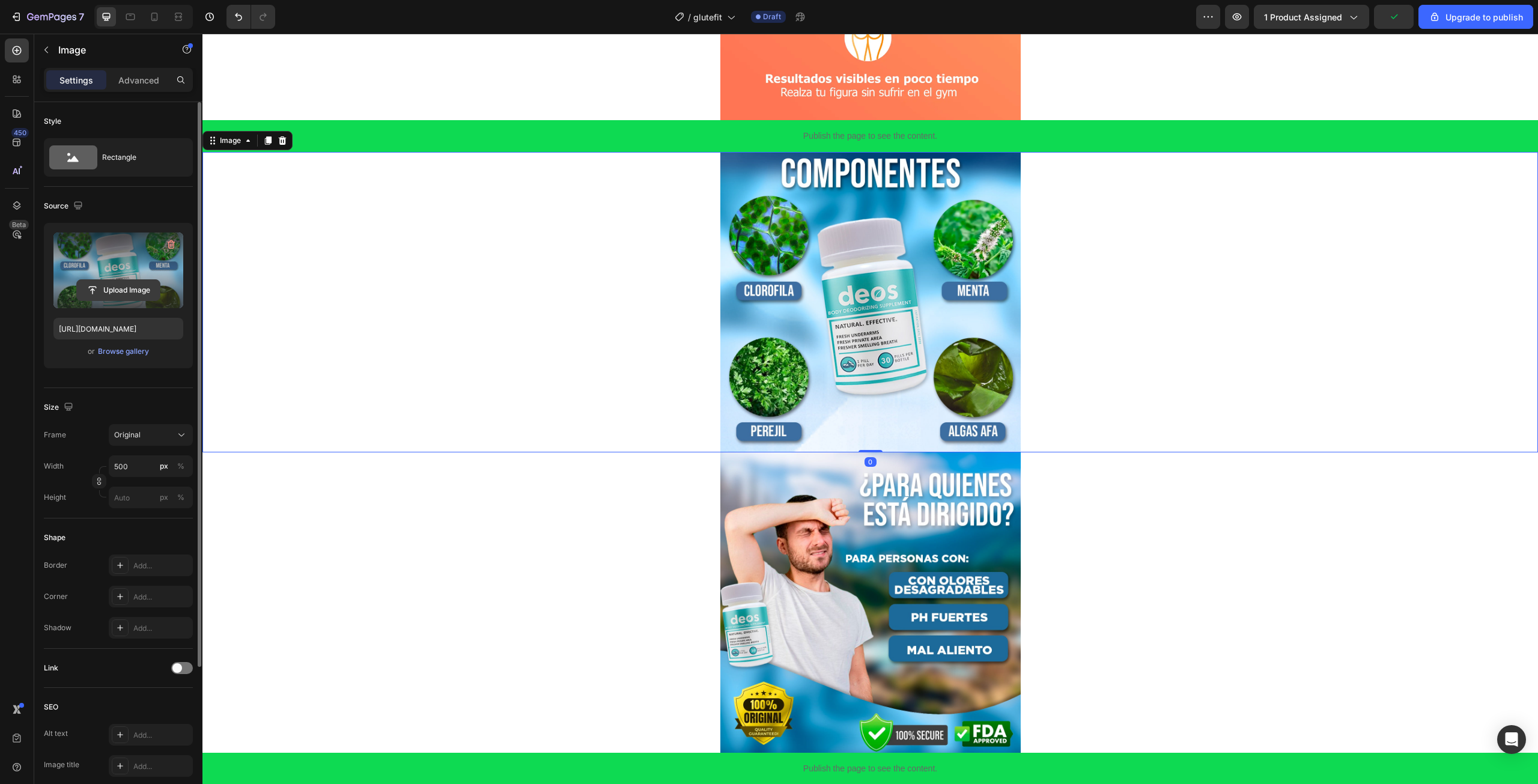
click at [131, 300] on input "file" at bounding box center [118, 290] width 83 height 20
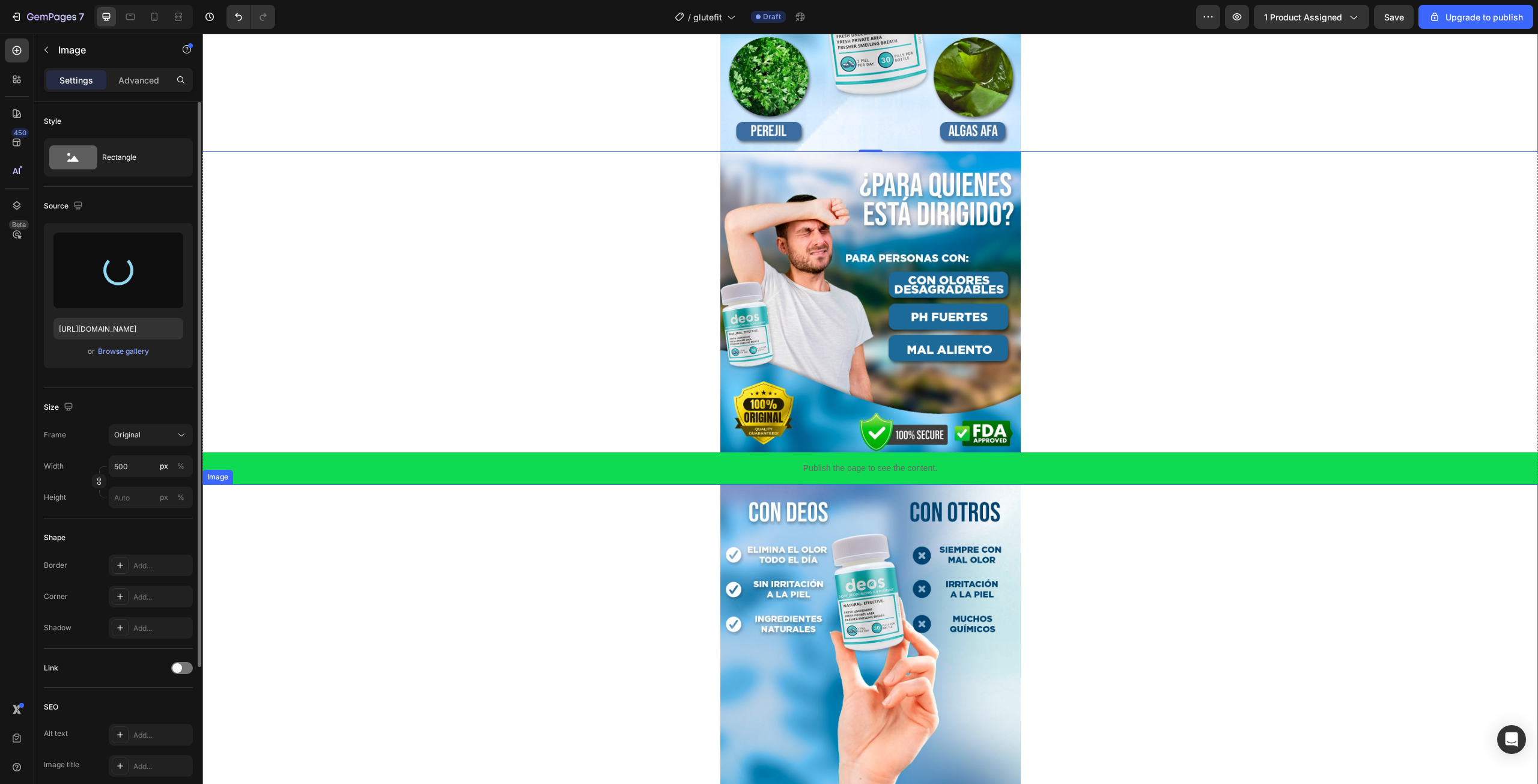
type input "https://cdn.shopify.com/s/files/1/0712/0620/7535/files/gempages_586364252562916…"
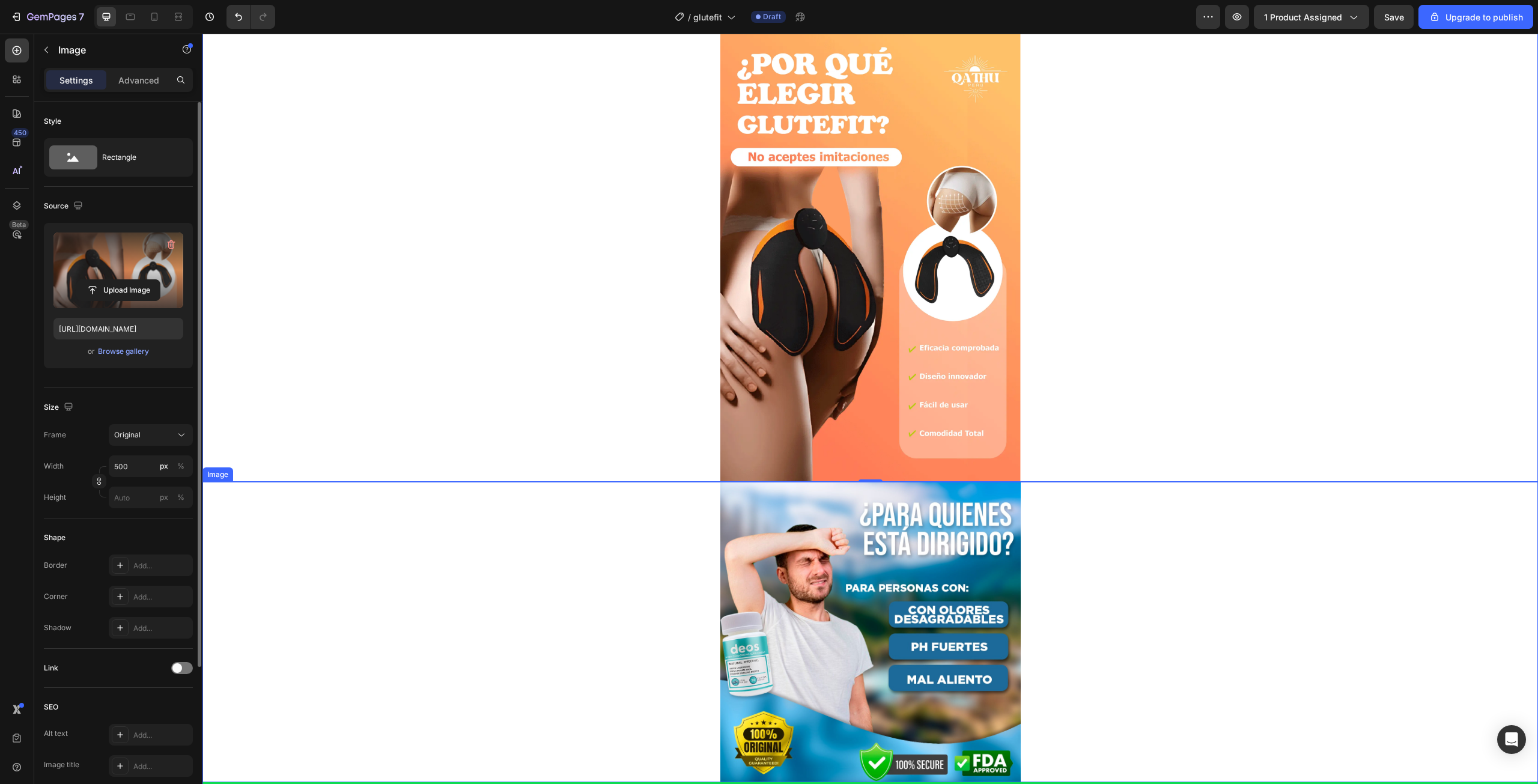
scroll to position [1442, 0]
click at [781, 577] on img at bounding box center [870, 632] width 300 height 300
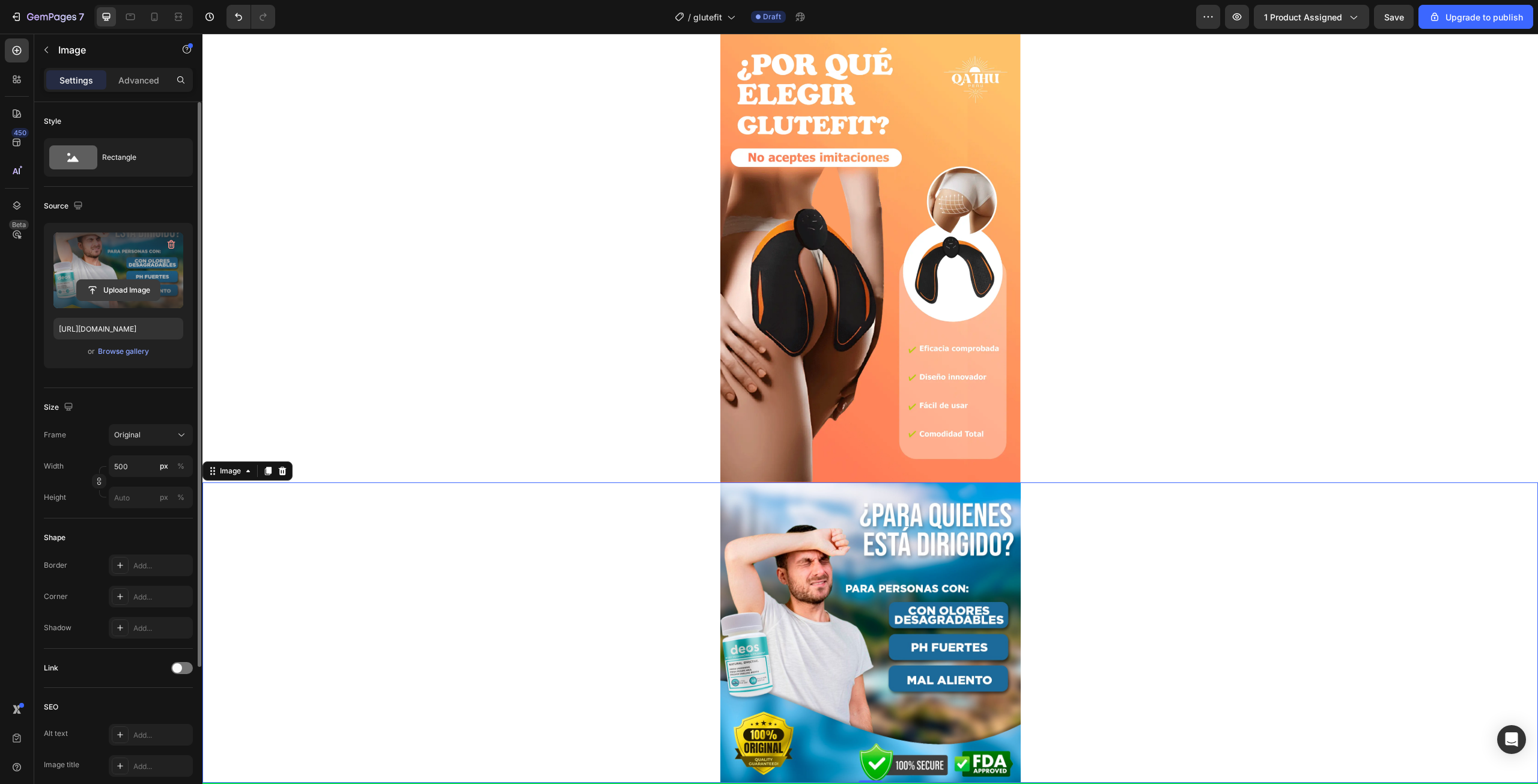
click at [105, 289] on input "file" at bounding box center [118, 290] width 83 height 20
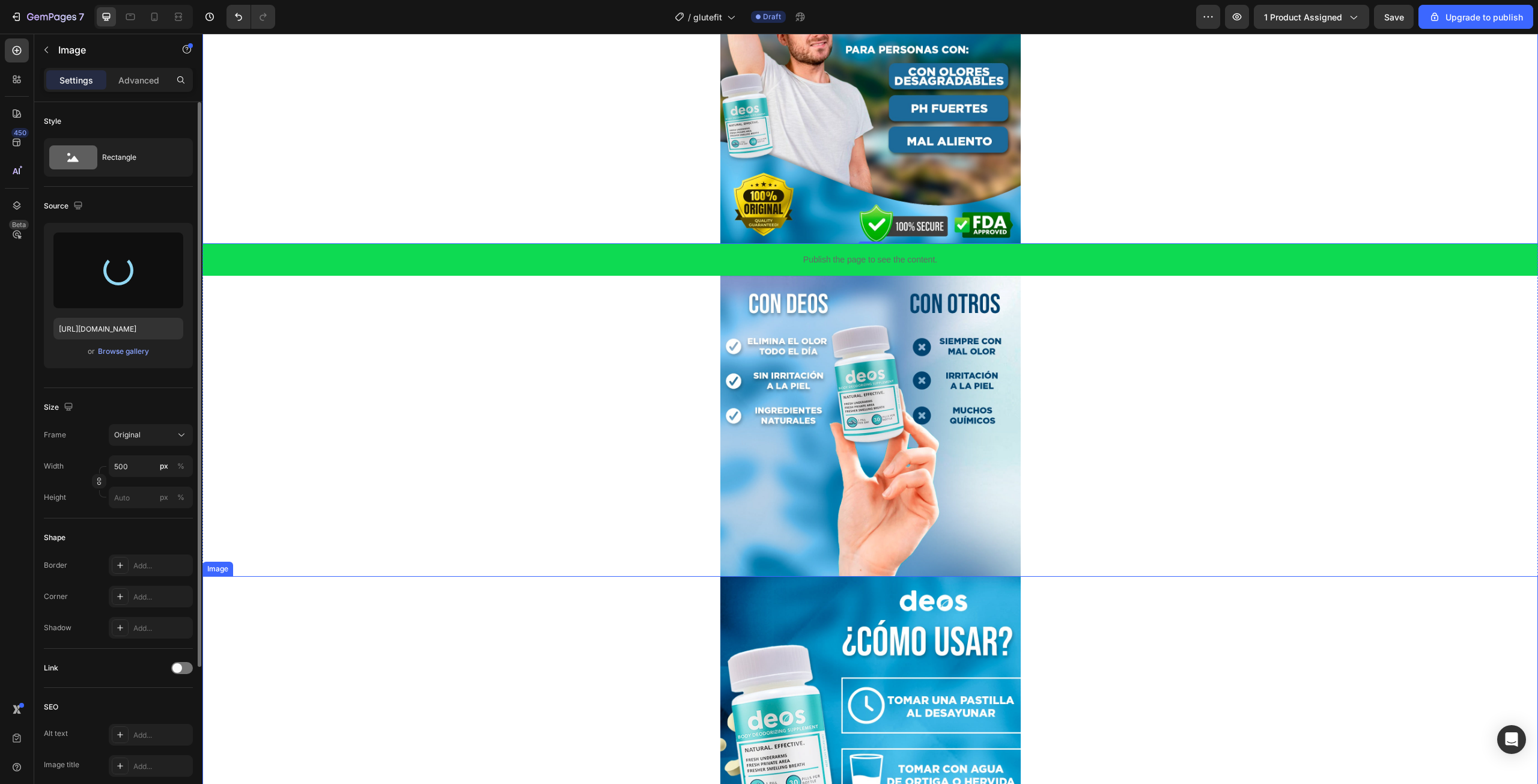
type input "https://cdn.shopify.com/s/files/1/0712/0620/7535/files/gempages_586364252562916…"
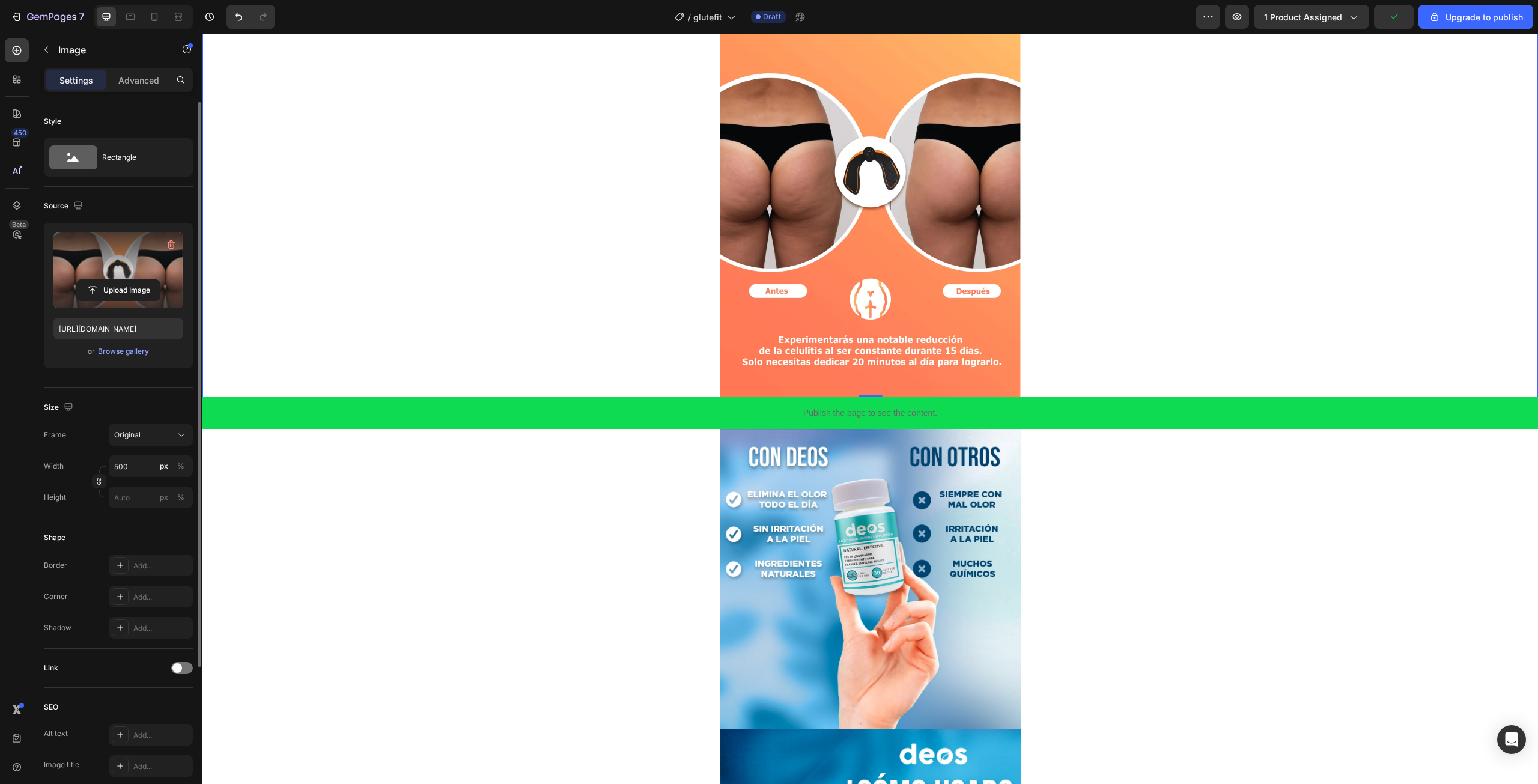
scroll to position [1983, 0]
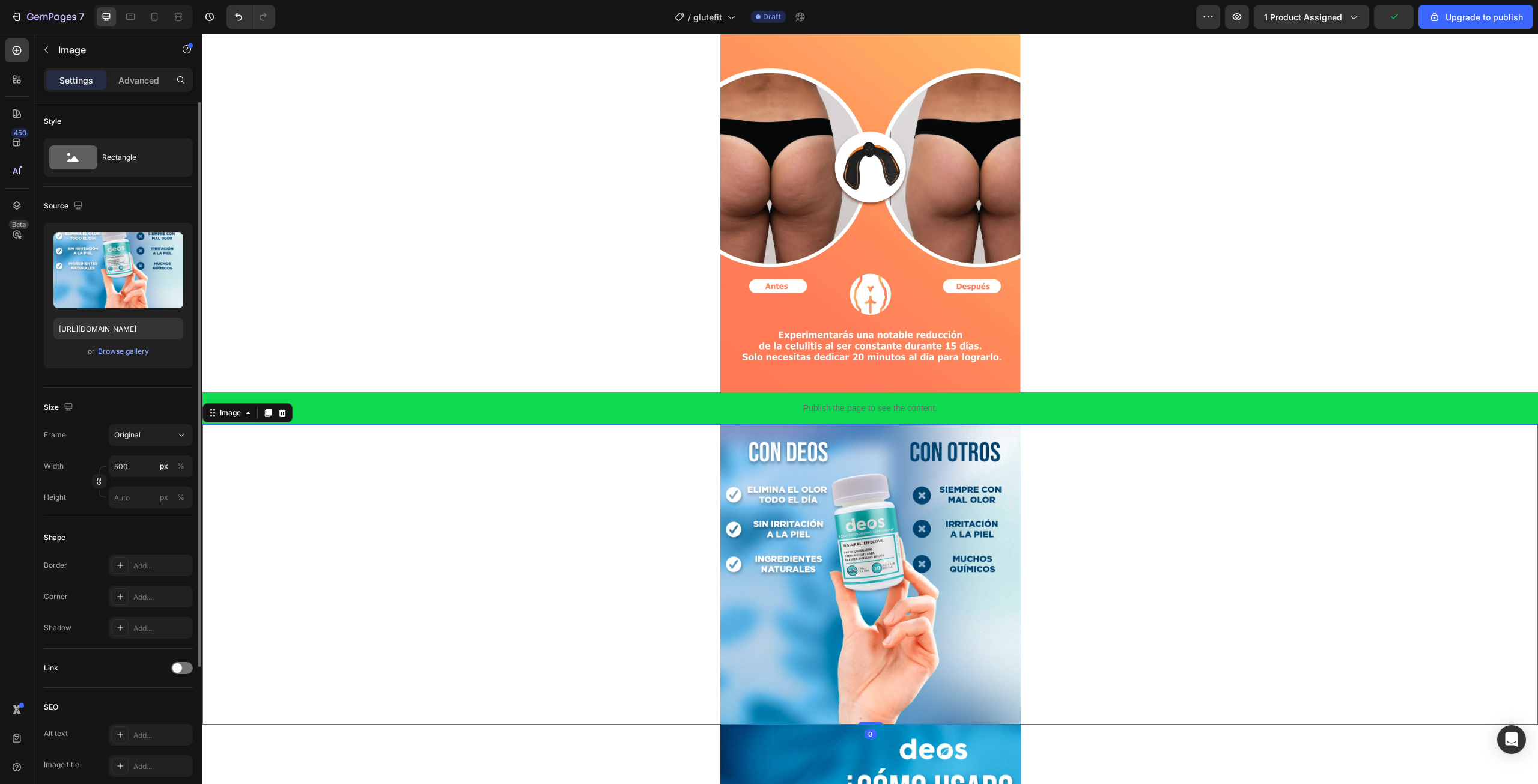
click at [773, 479] on img at bounding box center [870, 574] width 300 height 300
click at [110, 291] on input "file" at bounding box center [118, 290] width 83 height 20
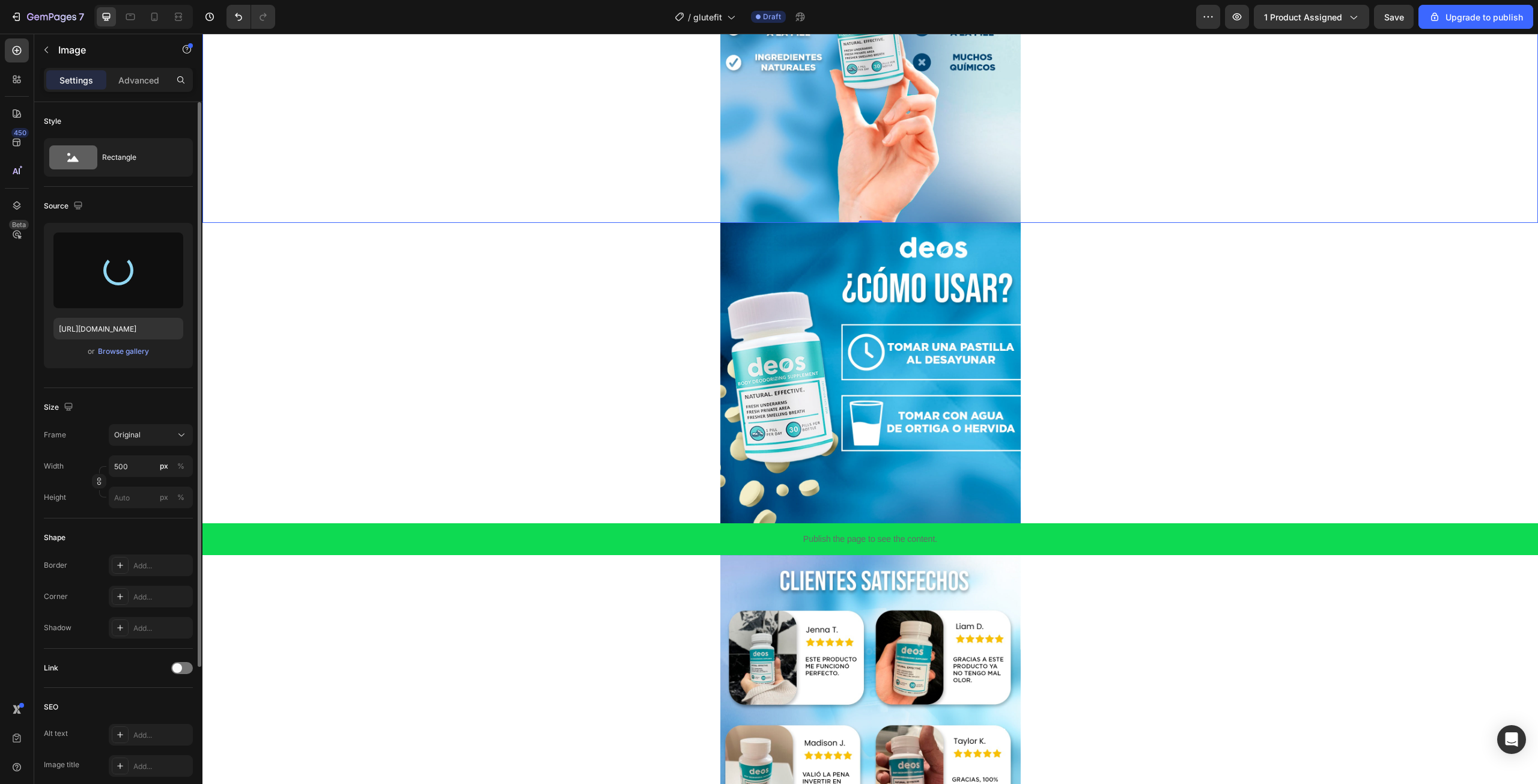
scroll to position [2524, 0]
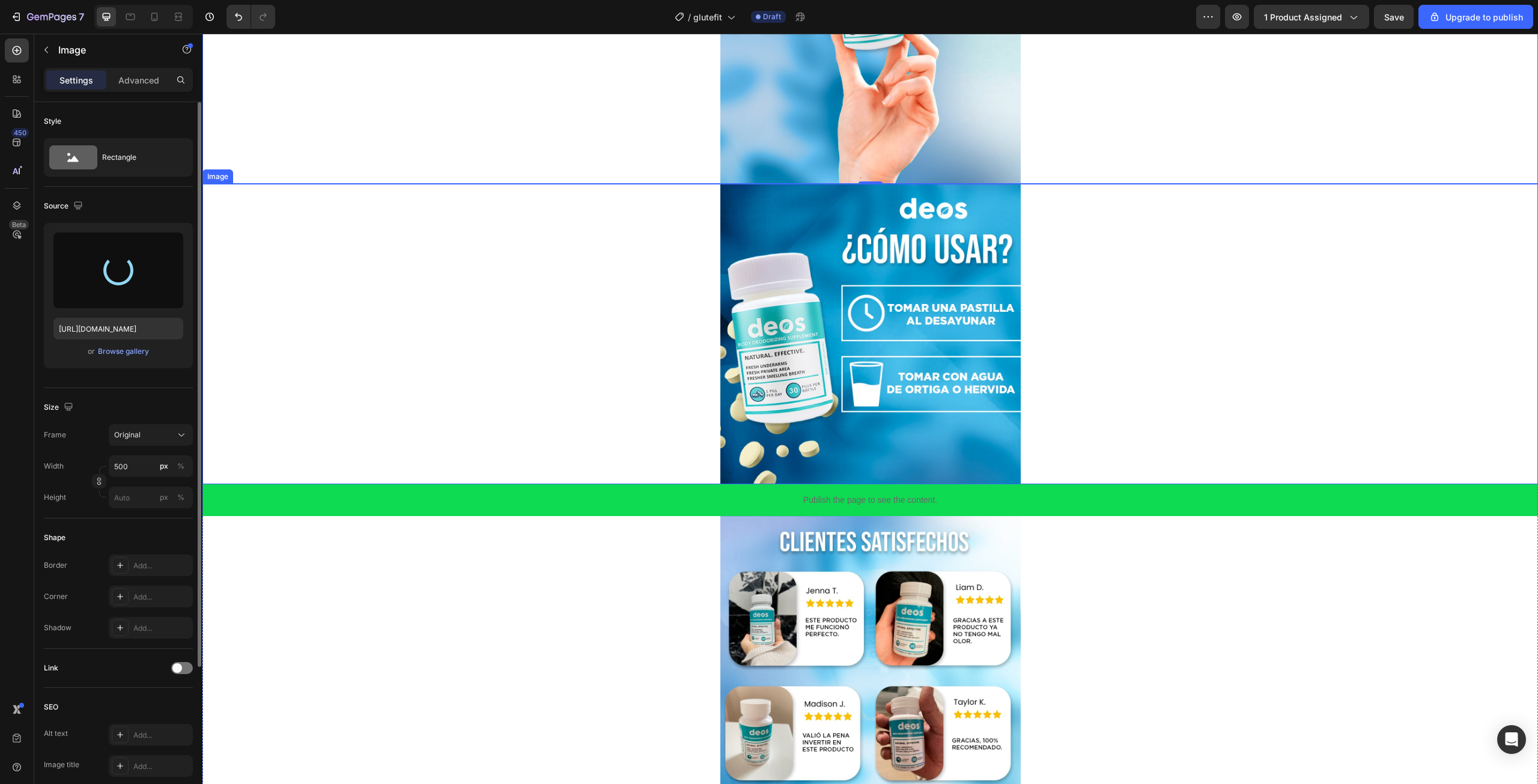
type input "https://cdn.shopify.com/s/files/1/0712/0620/7535/files/gempages_586364252562916…"
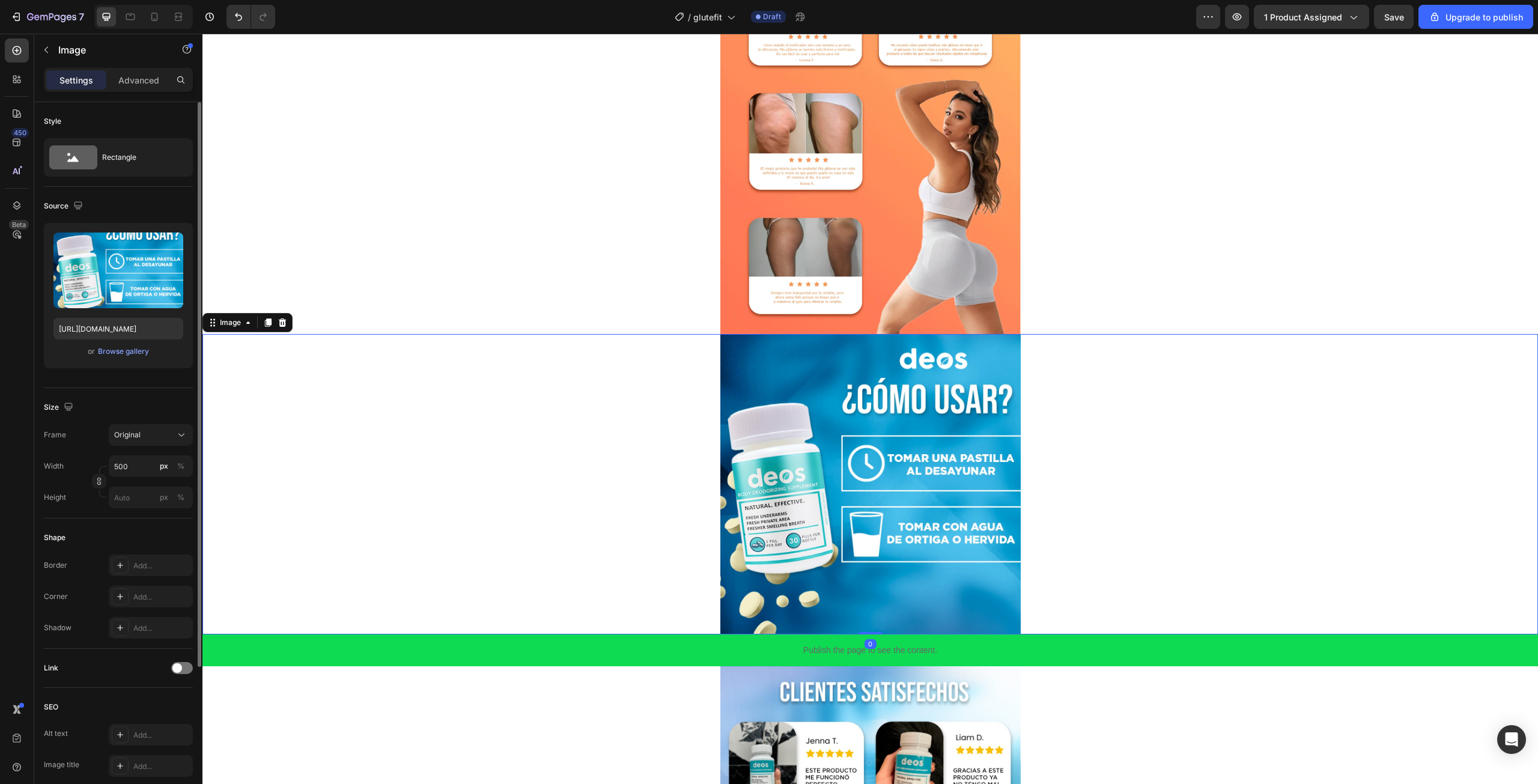
click at [772, 354] on img at bounding box center [870, 484] width 300 height 300
click at [148, 297] on input "file" at bounding box center [118, 290] width 83 height 20
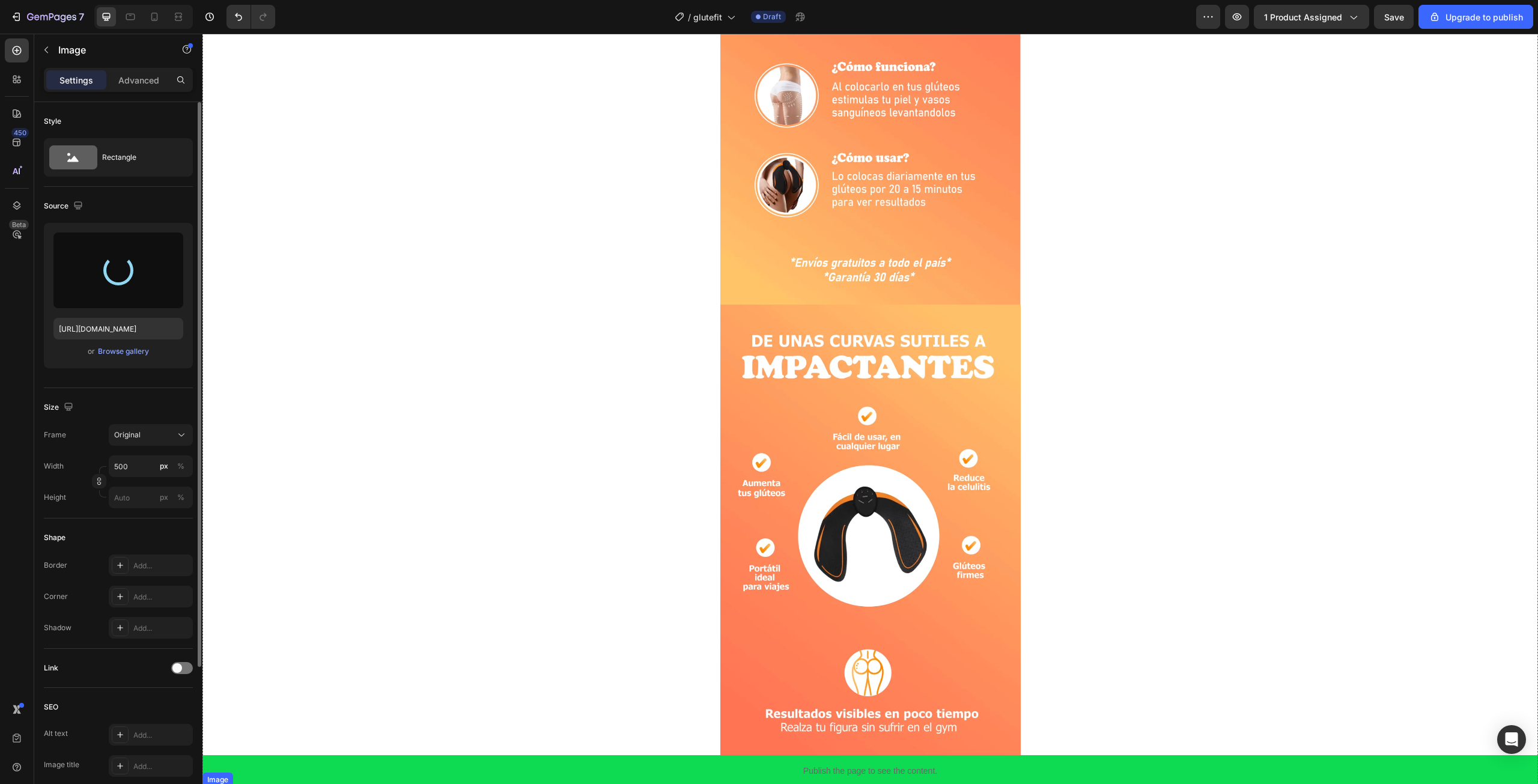
type input "https://cdn.shopify.com/s/files/1/0712/0620/7535/files/gempages_586364252562916…"
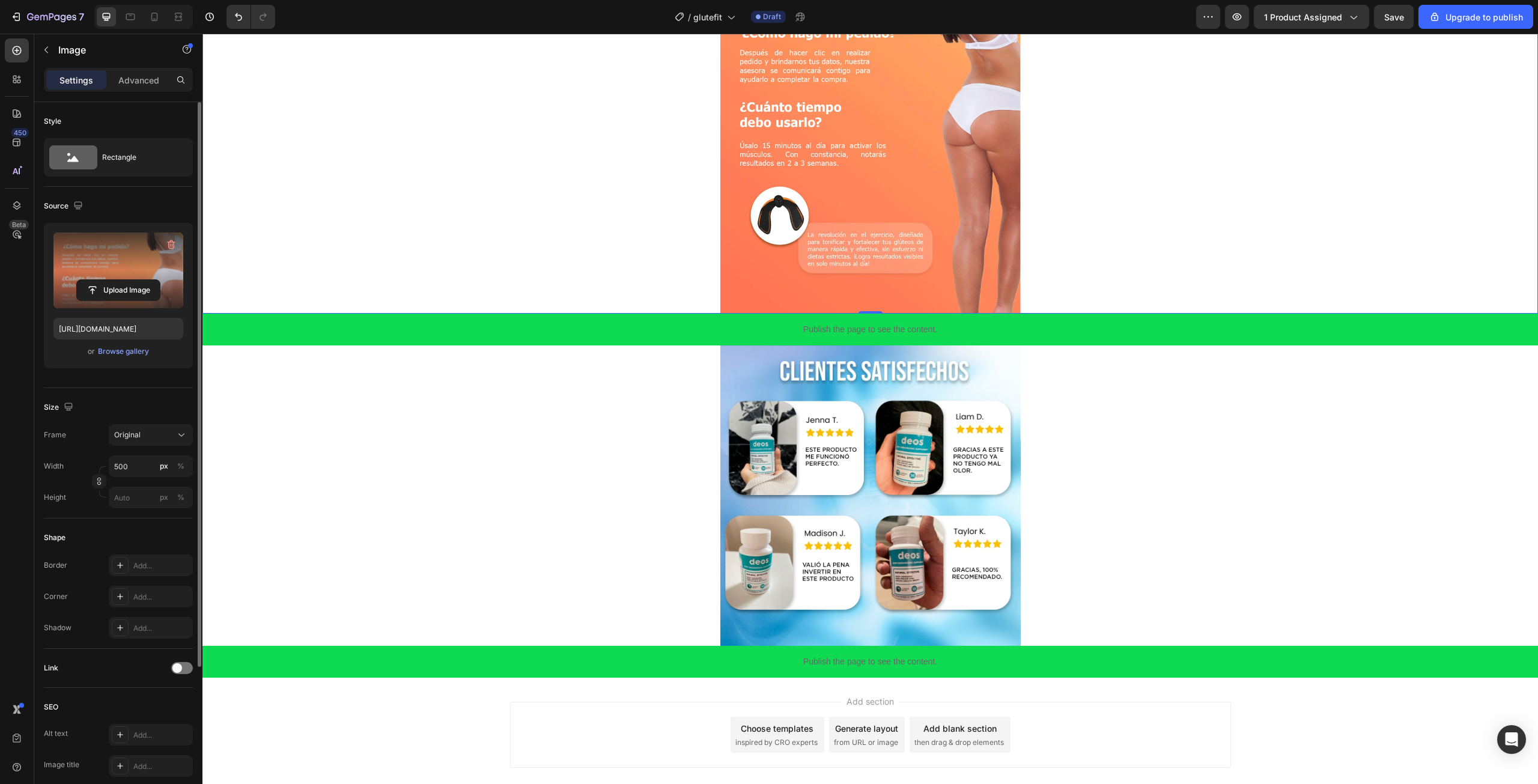
scroll to position [3002, 0]
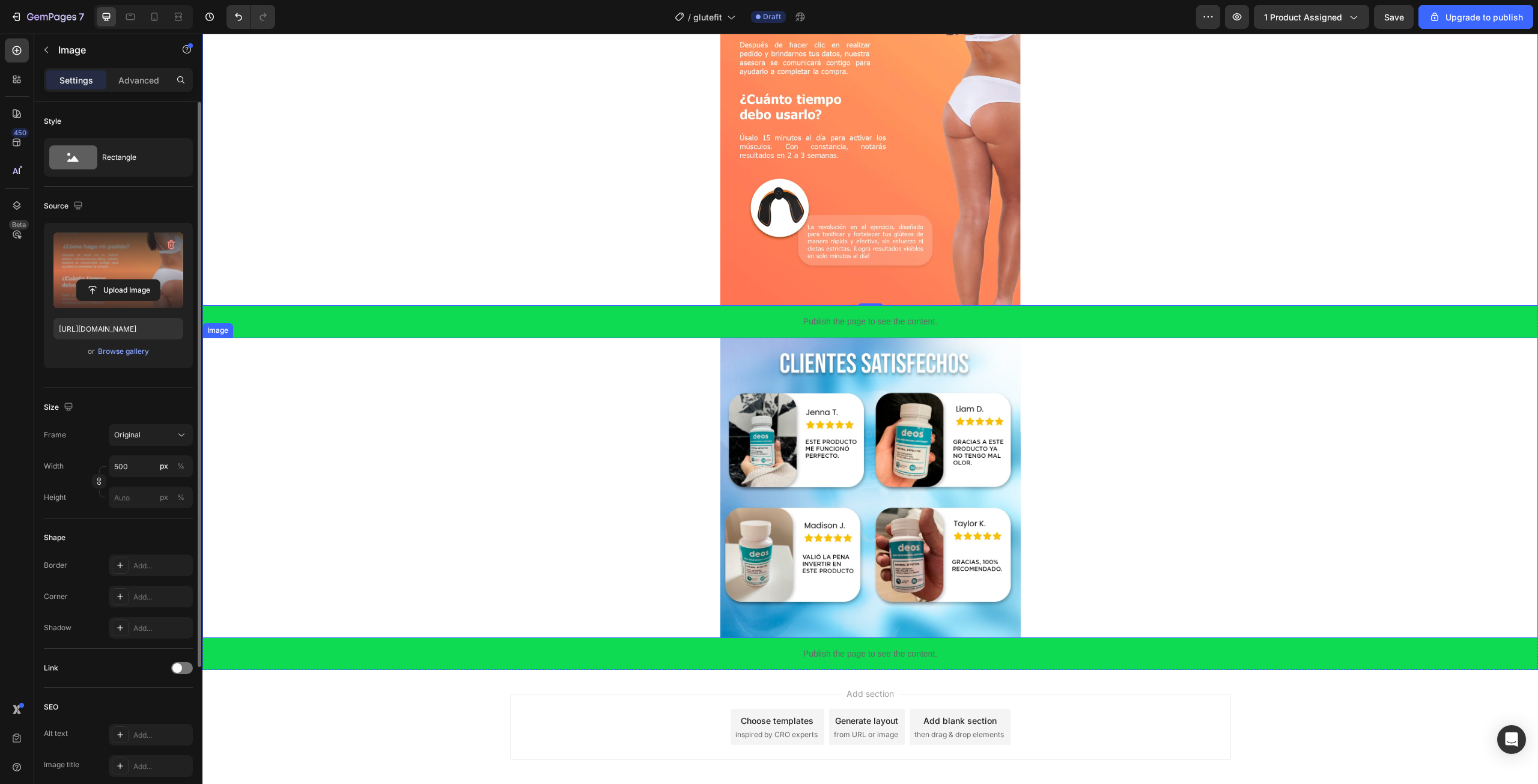
click at [855, 489] on img at bounding box center [870, 488] width 300 height 300
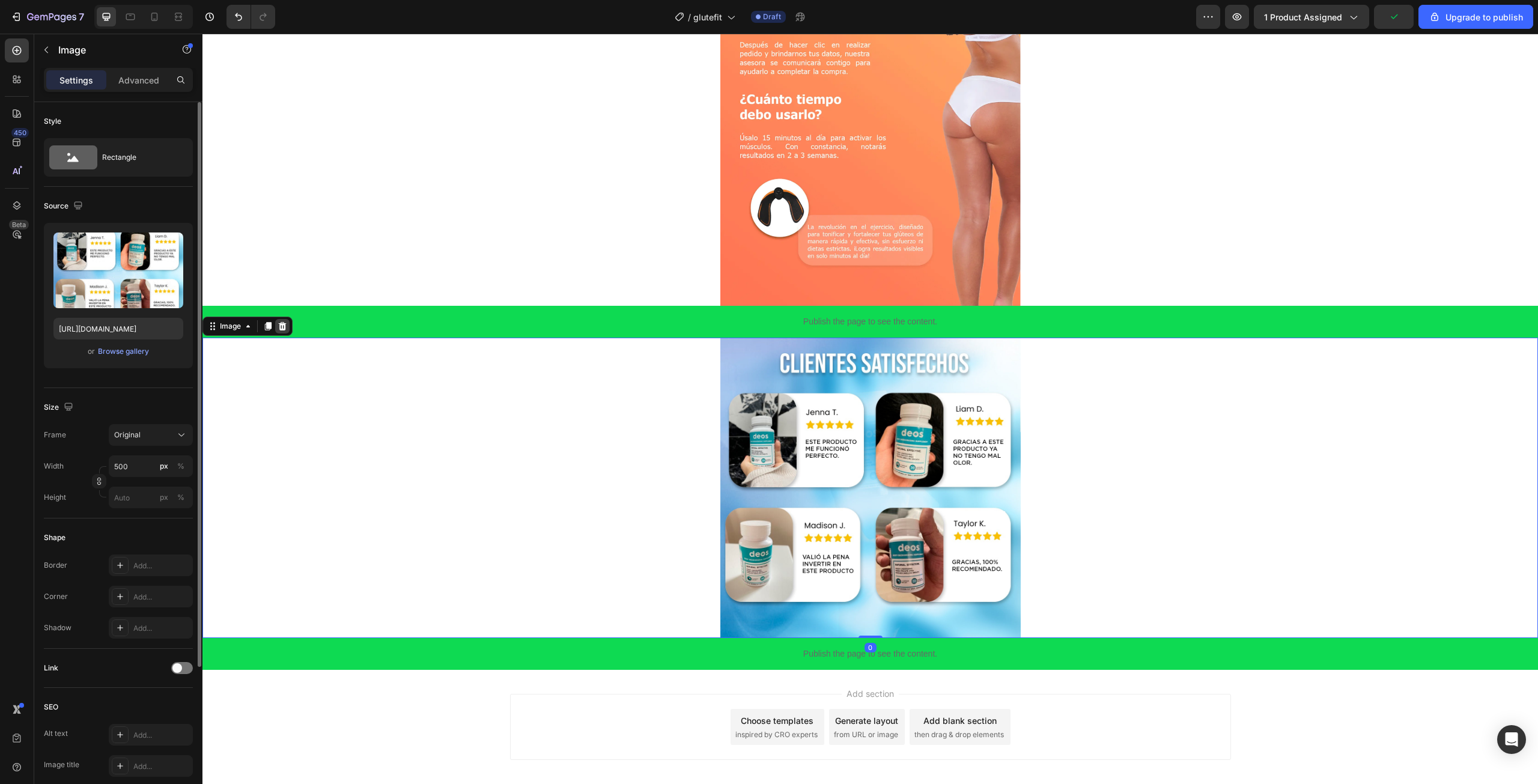
click at [278, 326] on icon at bounding box center [283, 326] width 10 height 10
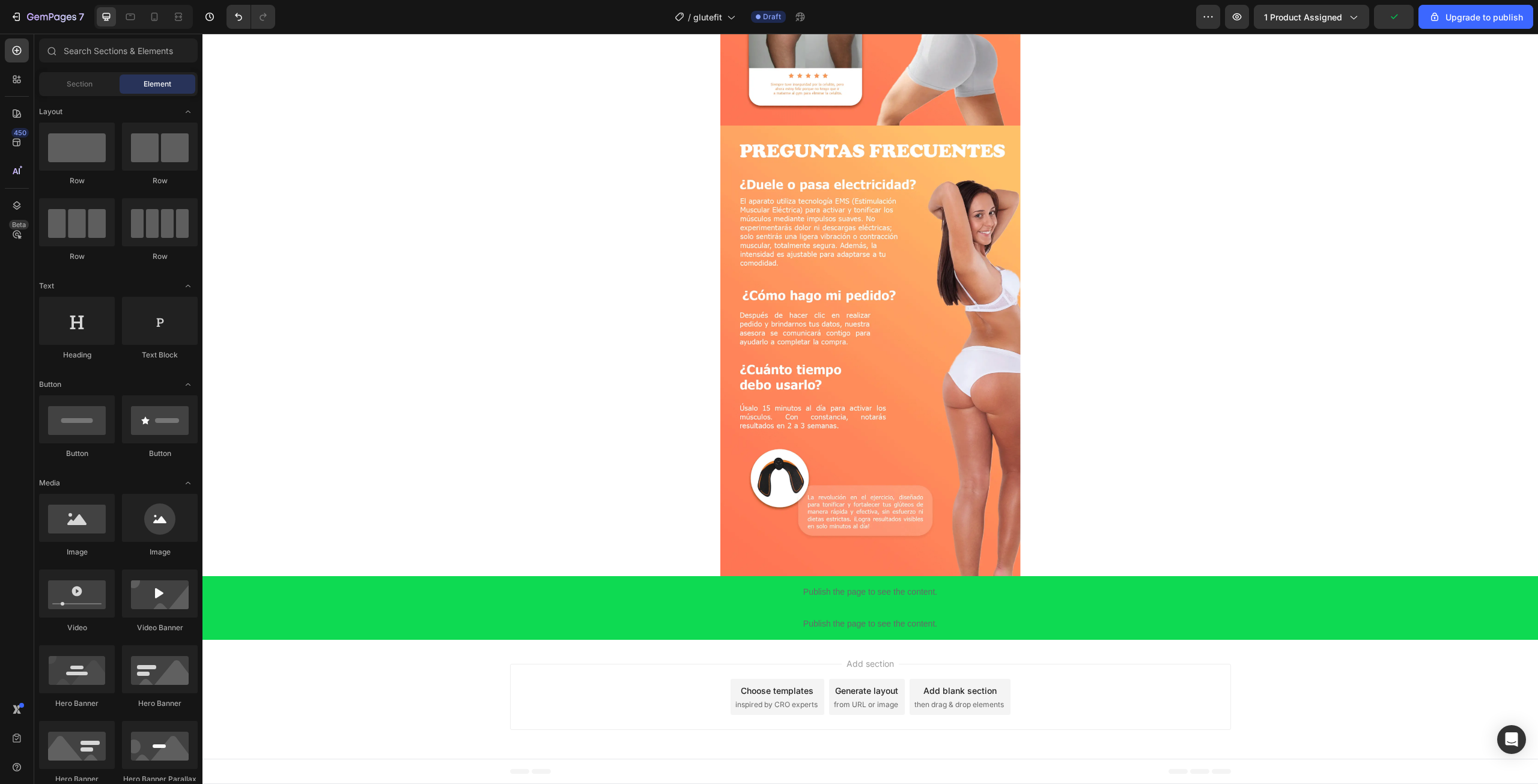
scroll to position [2732, 0]
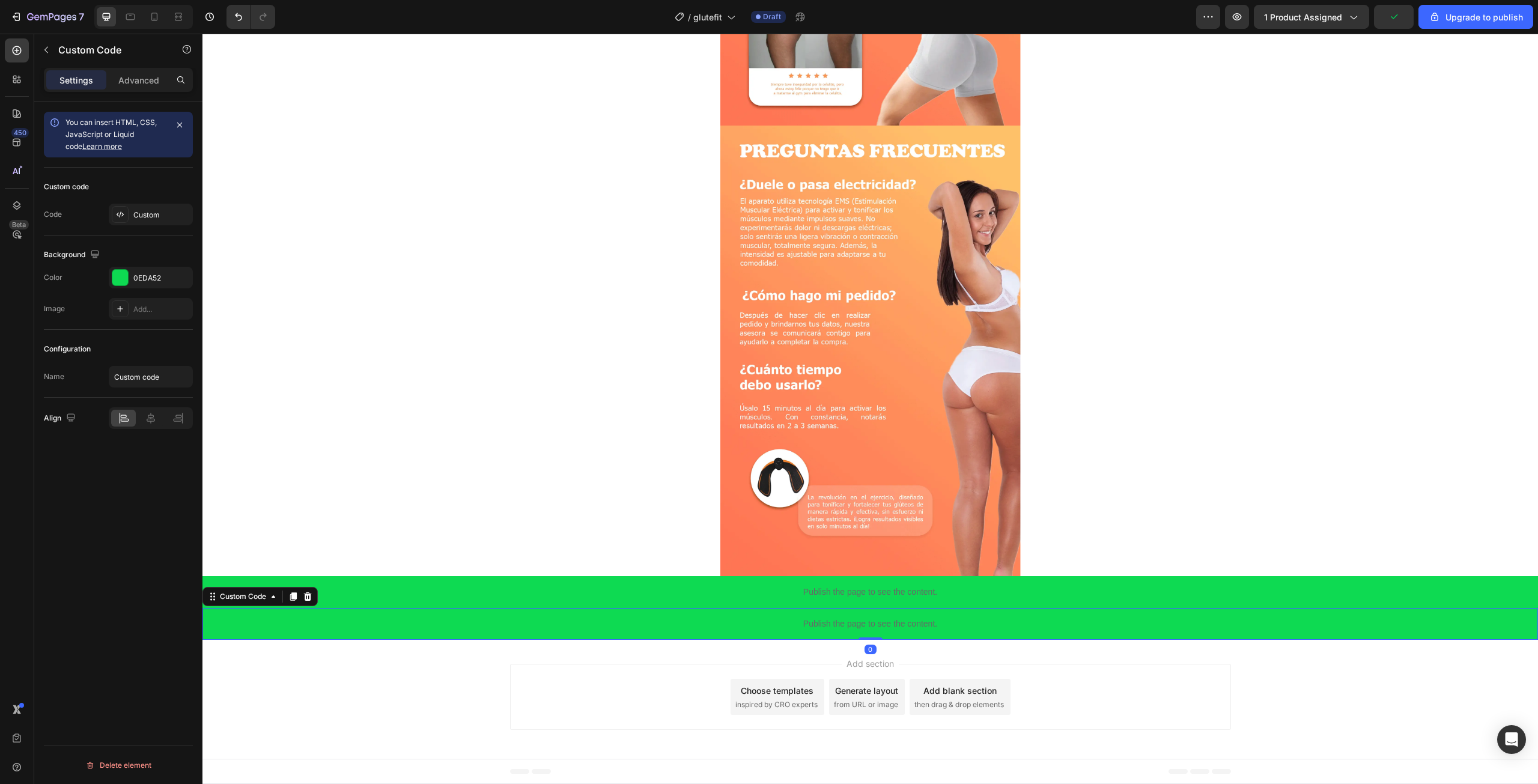
click at [432, 624] on p "Publish the page to see the content." at bounding box center [870, 624] width 1336 height 13
click at [306, 597] on icon at bounding box center [308, 596] width 8 height 8
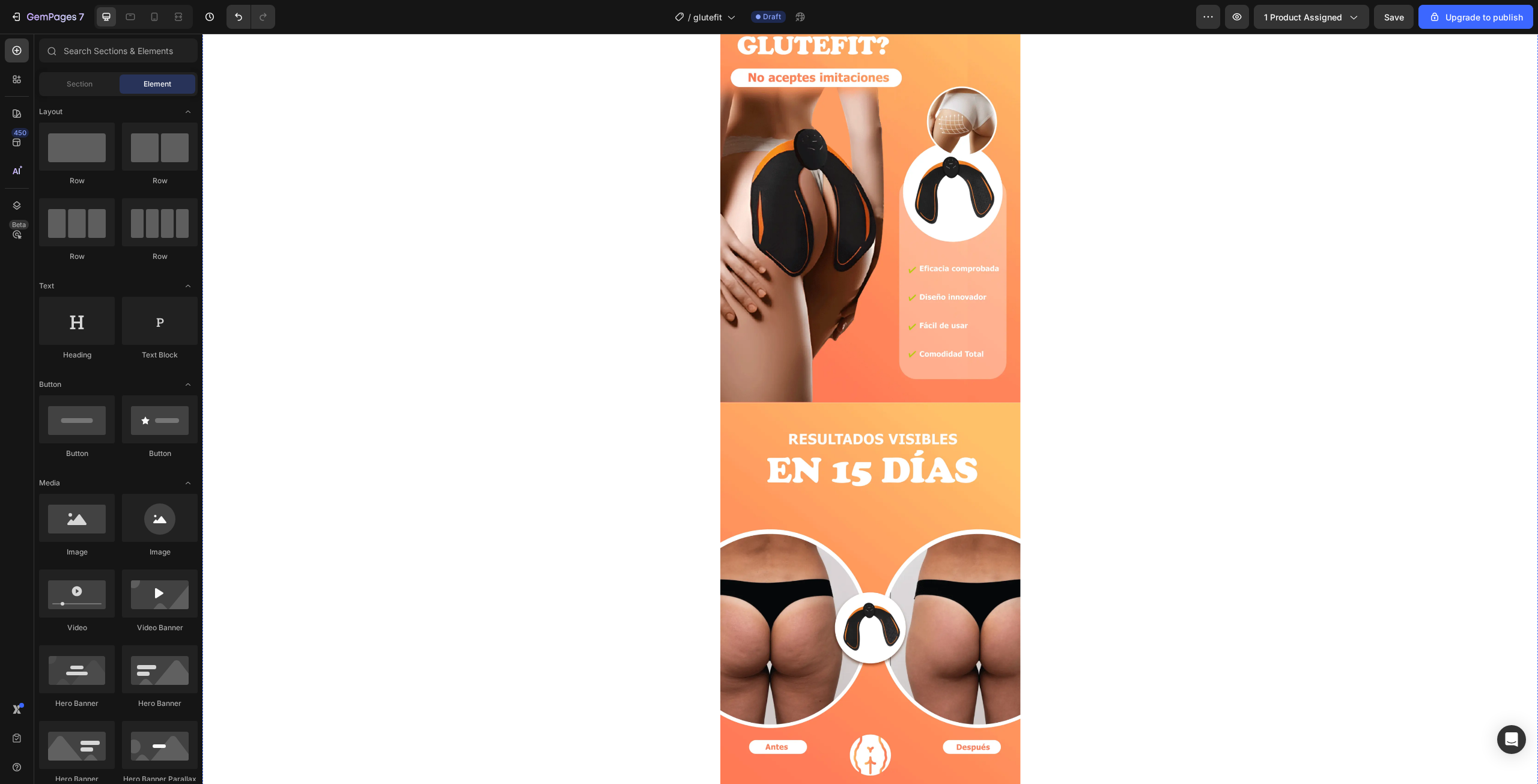
scroll to position [1318, 0]
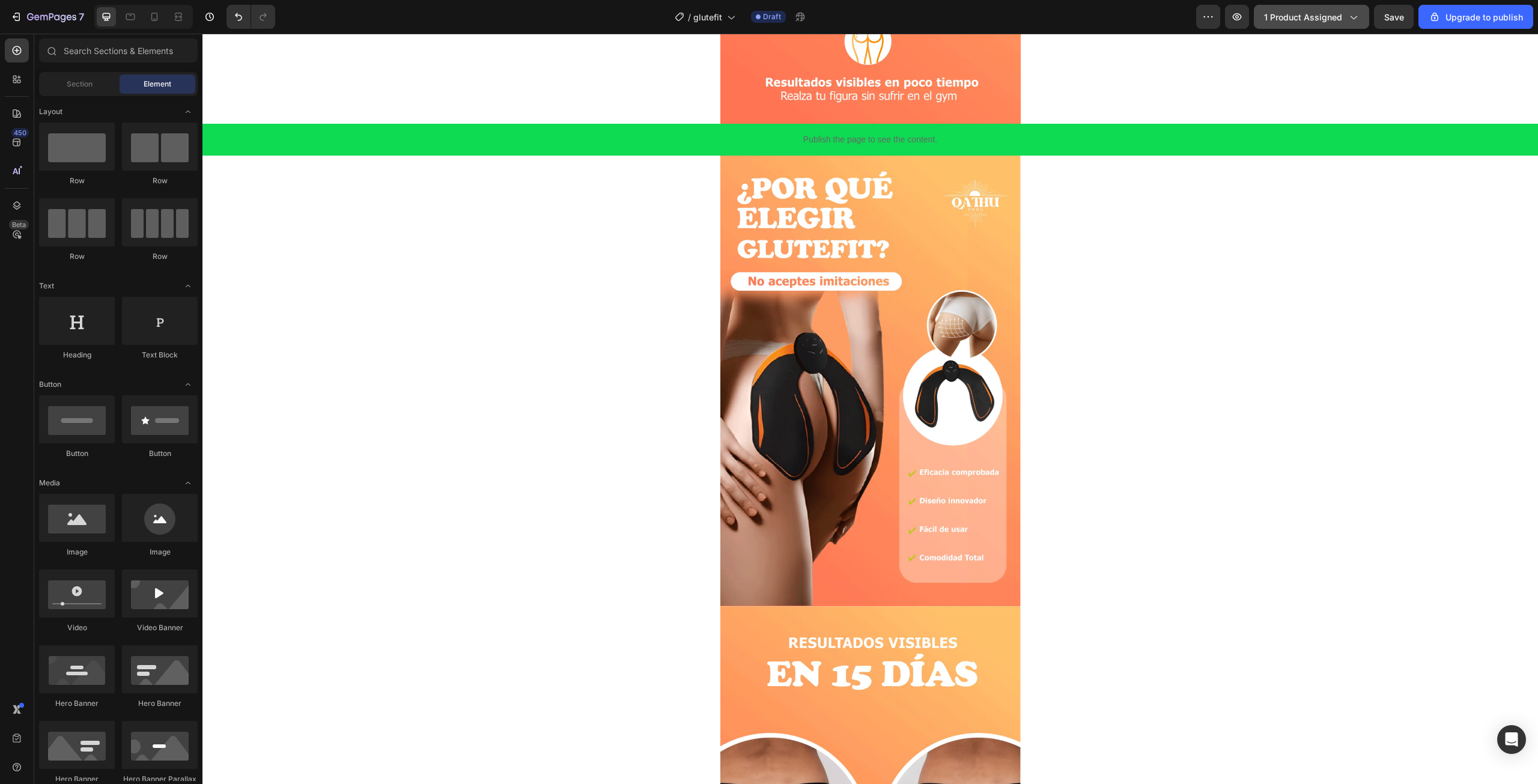
click at [1308, 19] on span "1 product assigned" at bounding box center [1303, 17] width 78 height 13
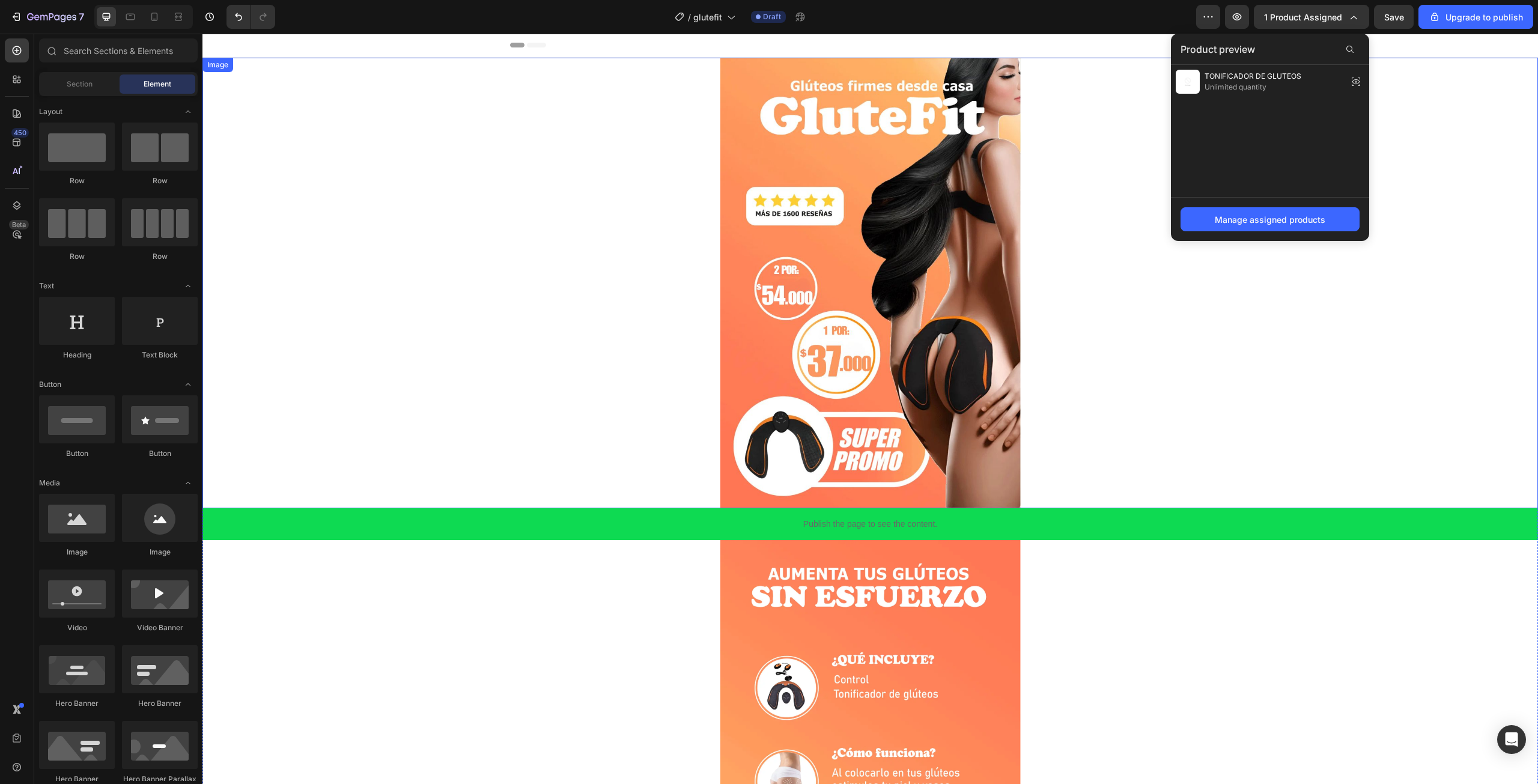
scroll to position [0, 0]
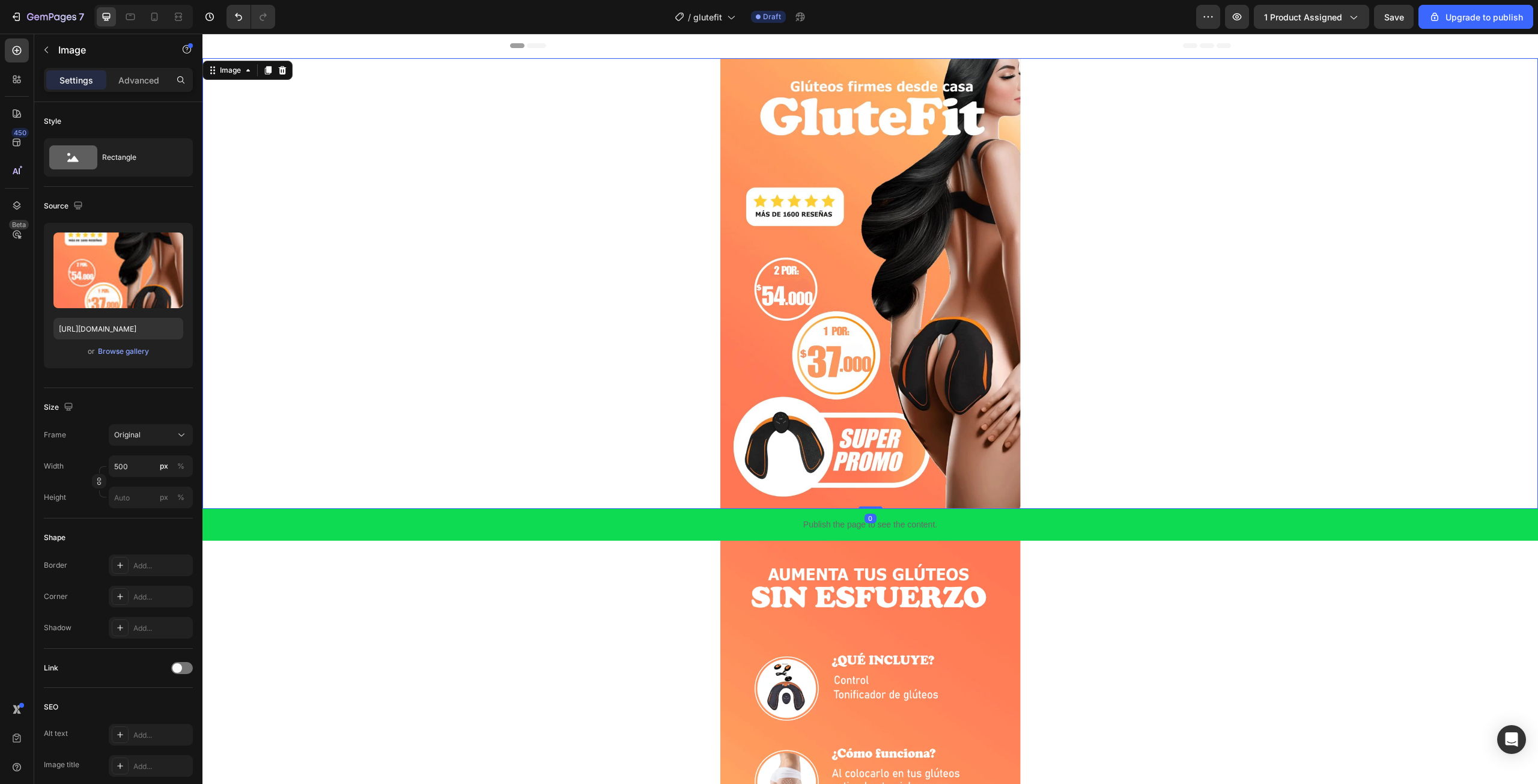
click at [1265, 339] on div at bounding box center [870, 283] width 1336 height 451
click at [1438, 17] on icon "button" at bounding box center [1435, 17] width 12 height 12
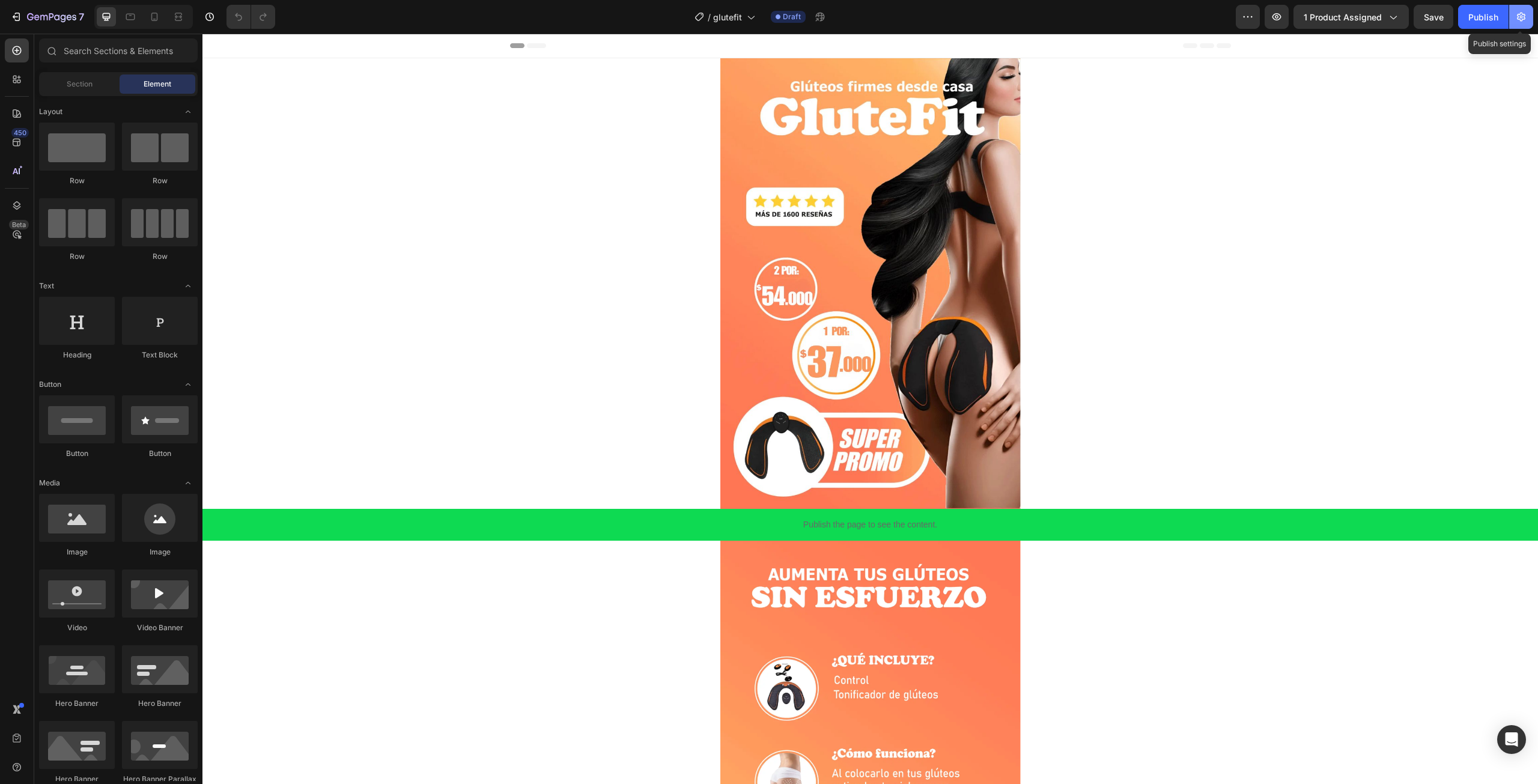
click at [1526, 17] on icon "button" at bounding box center [1521, 17] width 12 height 12
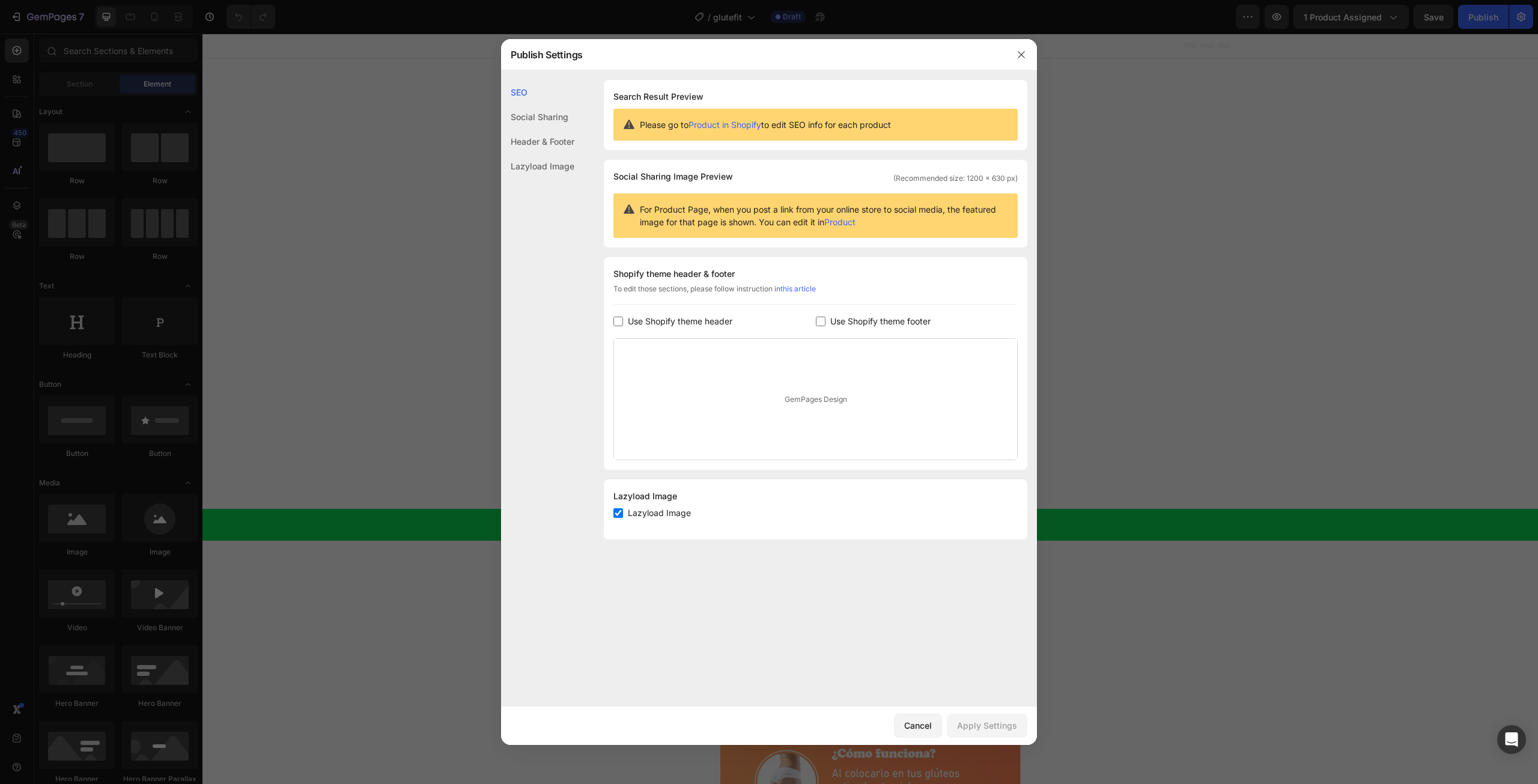
click at [1520, 18] on div at bounding box center [769, 392] width 1538 height 784
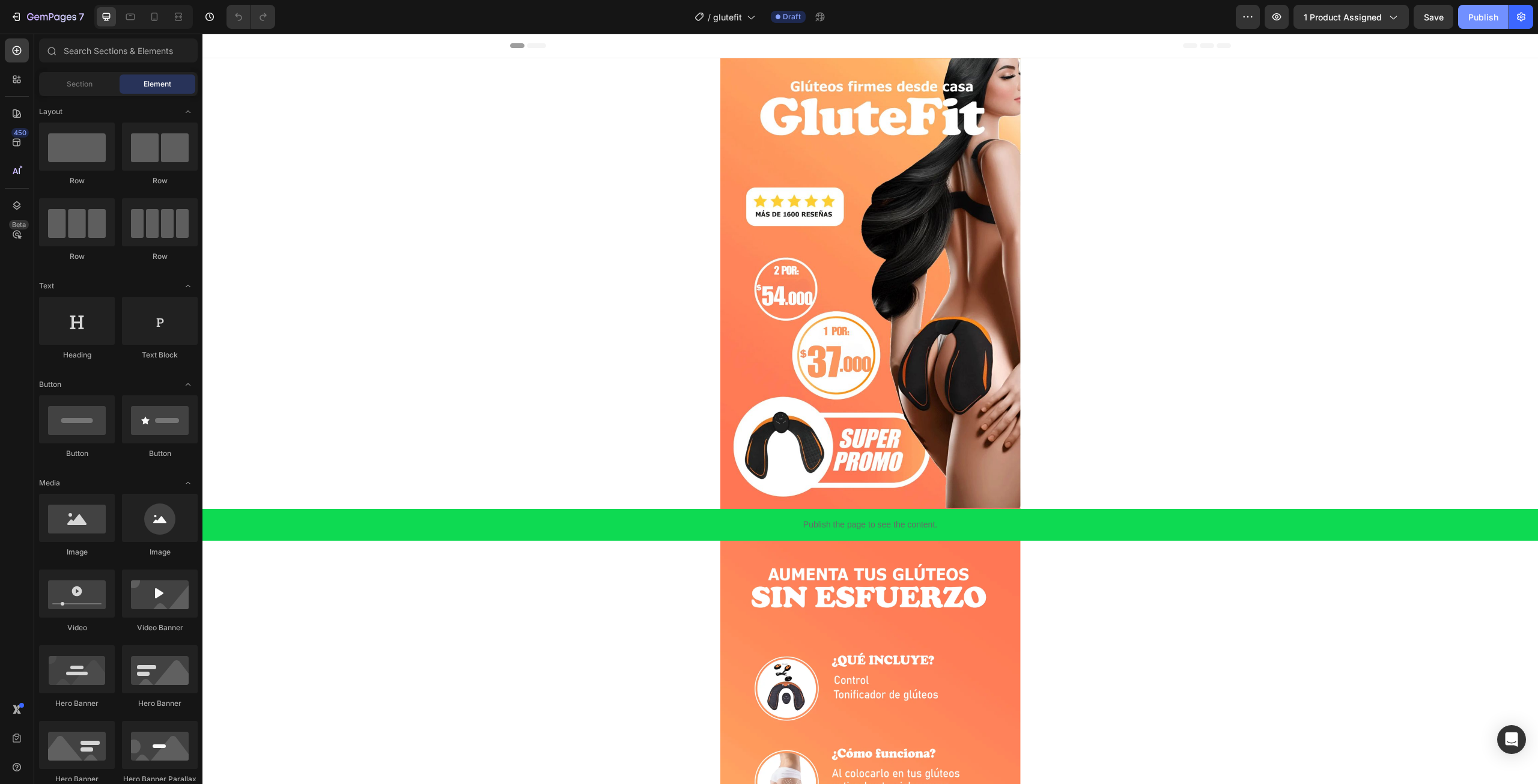
click at [1488, 20] on div "Publish" at bounding box center [1483, 17] width 30 height 13
click at [1357, 24] on button "1 product assigned" at bounding box center [1351, 17] width 115 height 24
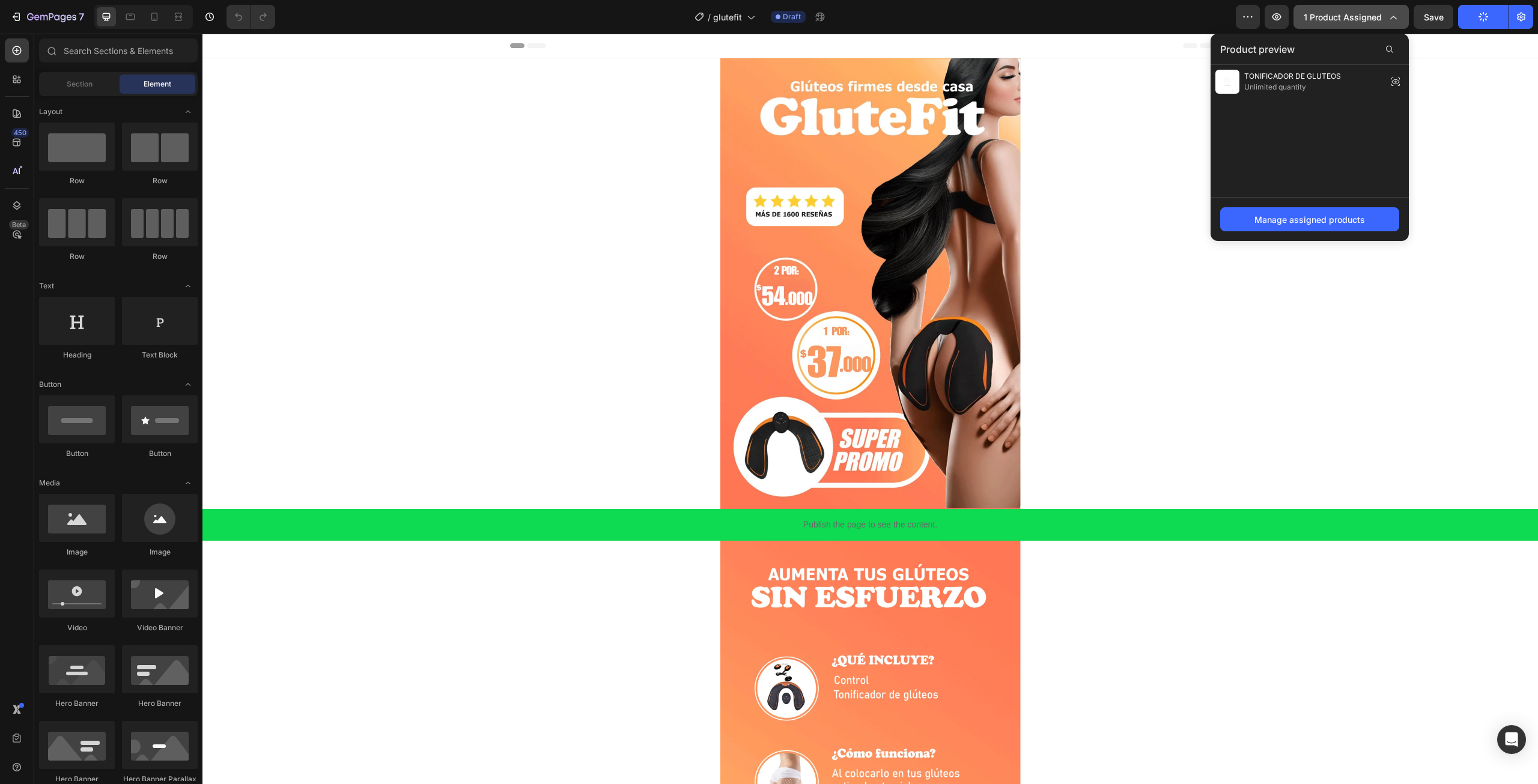
click at [1357, 24] on button "1 product assigned" at bounding box center [1351, 17] width 115 height 24
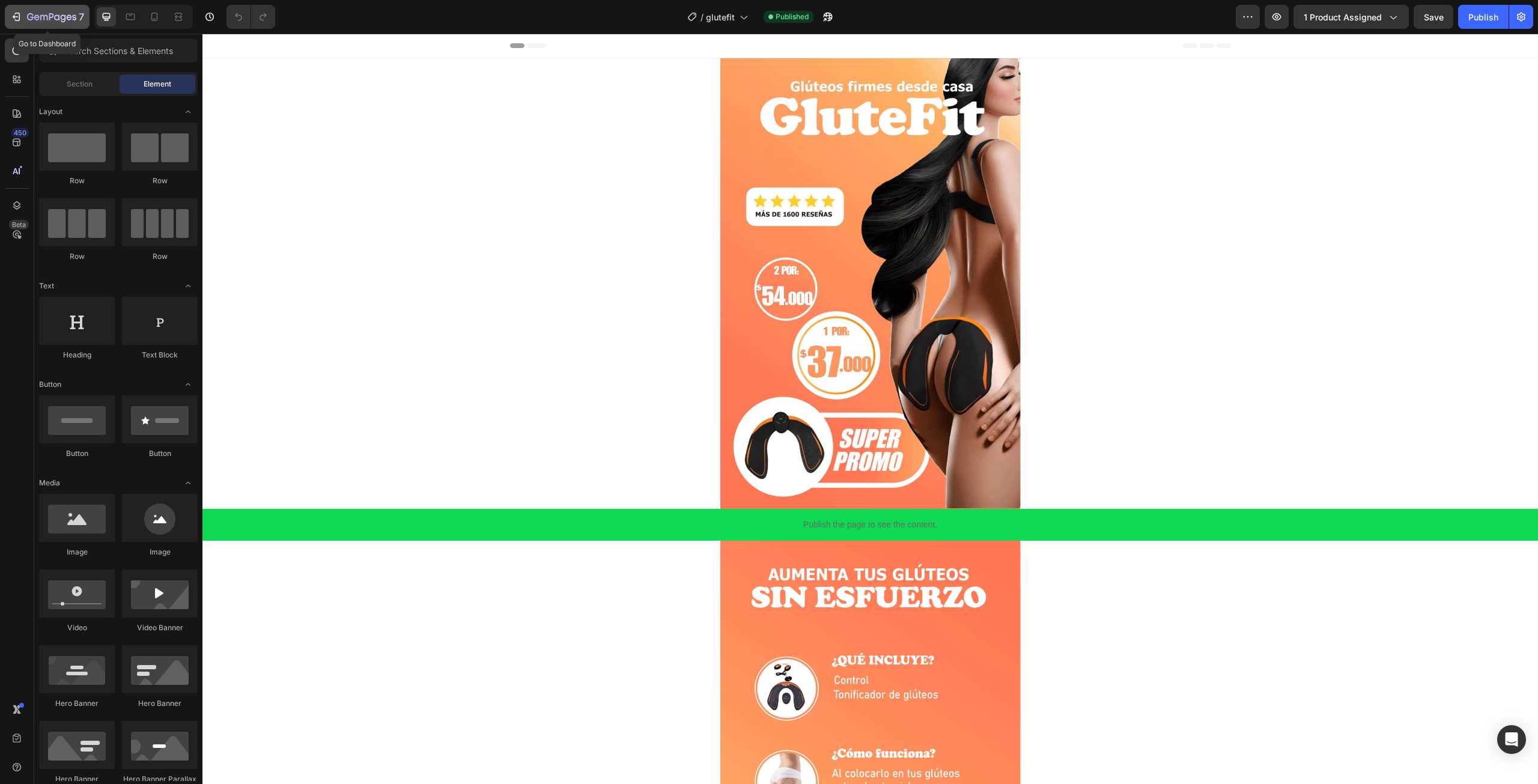
click at [35, 23] on div "7" at bounding box center [55, 17] width 57 height 14
